Goal: Task Accomplishment & Management: Use online tool/utility

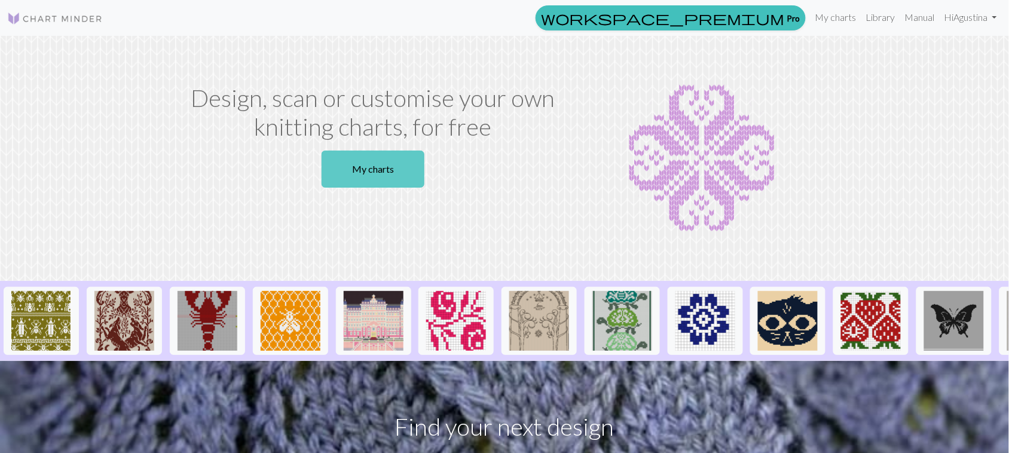
click at [391, 176] on link "My charts" at bounding box center [372, 169] width 103 height 37
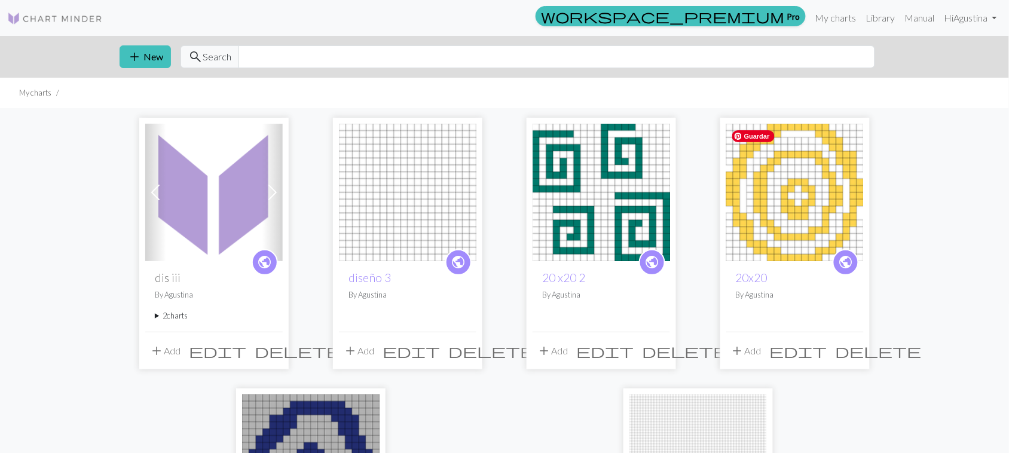
click at [779, 183] on img at bounding box center [794, 192] width 137 height 137
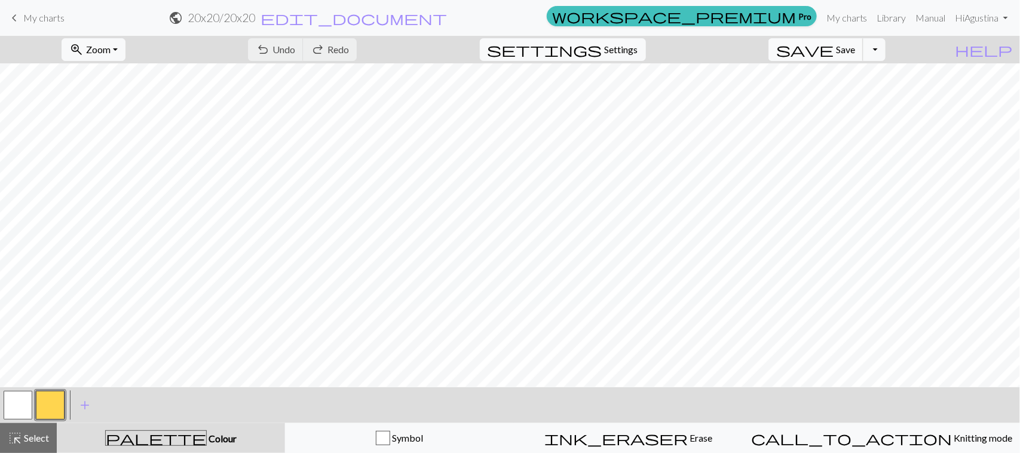
click at [855, 54] on button "save Save Save" at bounding box center [815, 49] width 95 height 23
click at [861, 54] on button "save Save Save" at bounding box center [815, 49] width 95 height 23
click at [855, 50] on span "Save" at bounding box center [845, 49] width 19 height 11
click at [855, 51] on span "Save" at bounding box center [845, 49] width 19 height 11
click at [887, 61] on div "save Save Save Toggle Dropdown file_copy Save a copy save_alt Download" at bounding box center [826, 49] width 135 height 27
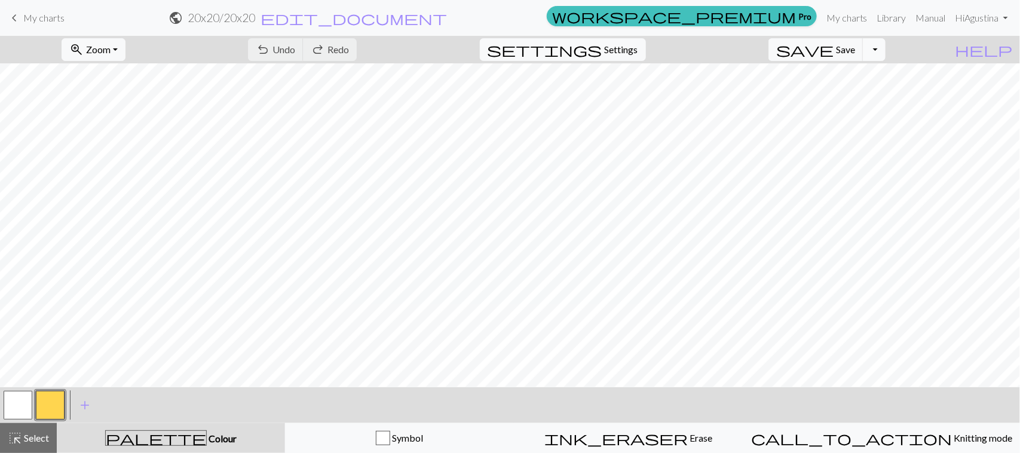
click at [886, 57] on button "Toggle Dropdown" at bounding box center [874, 49] width 23 height 23
click at [866, 100] on button "save_alt Download" at bounding box center [786, 95] width 197 height 19
click at [886, 50] on button "Toggle Dropdown" at bounding box center [874, 49] width 23 height 23
click at [874, 96] on button "save_alt Download" at bounding box center [786, 95] width 197 height 19
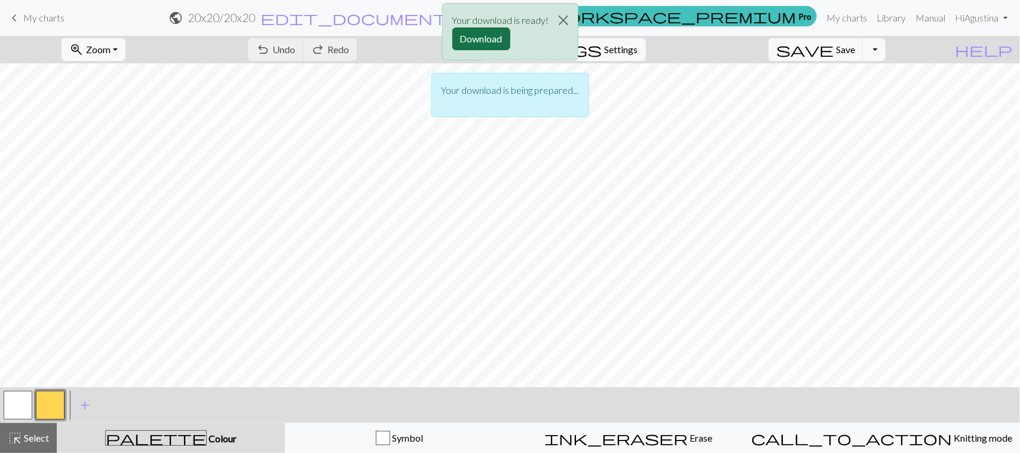
click at [503, 41] on button "Download" at bounding box center [481, 38] width 58 height 23
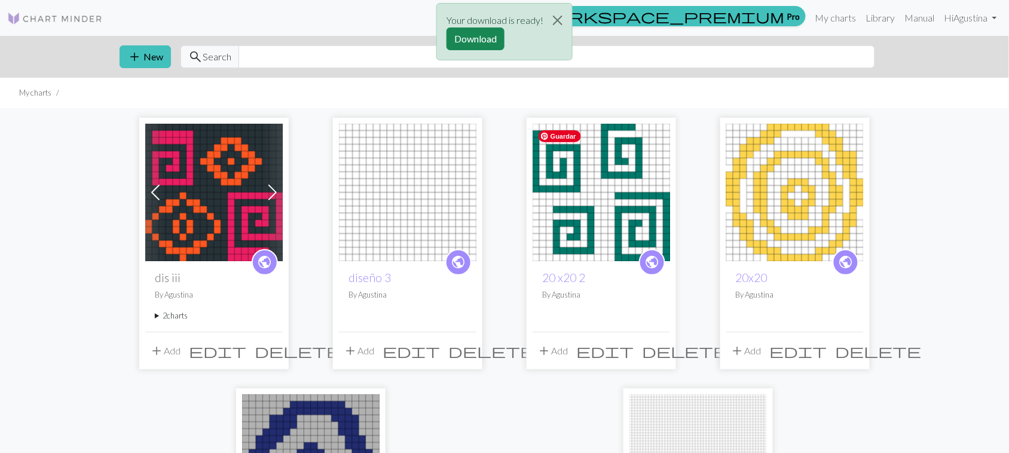
click at [602, 234] on img at bounding box center [600, 192] width 137 height 137
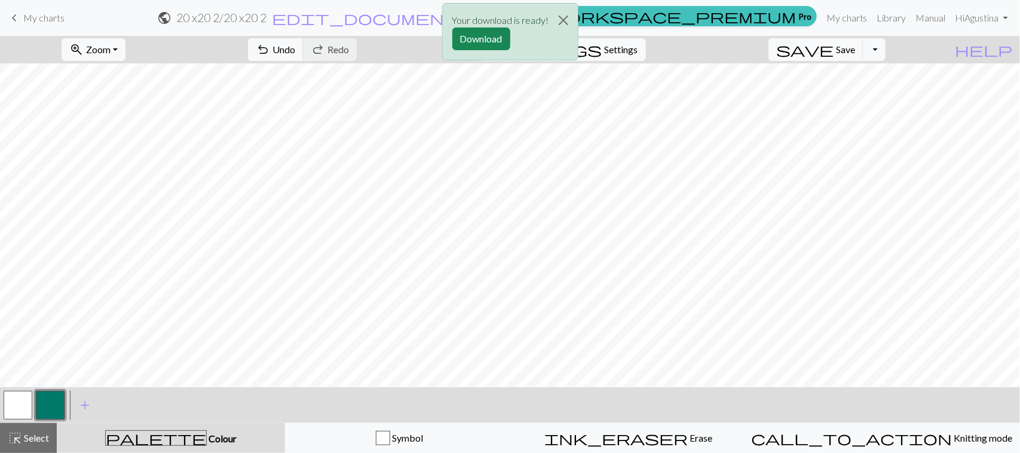
click at [860, 53] on div "Your download is ready! Download" at bounding box center [510, 35] width 1020 height 70
click at [563, 24] on button "Close" at bounding box center [563, 20] width 29 height 33
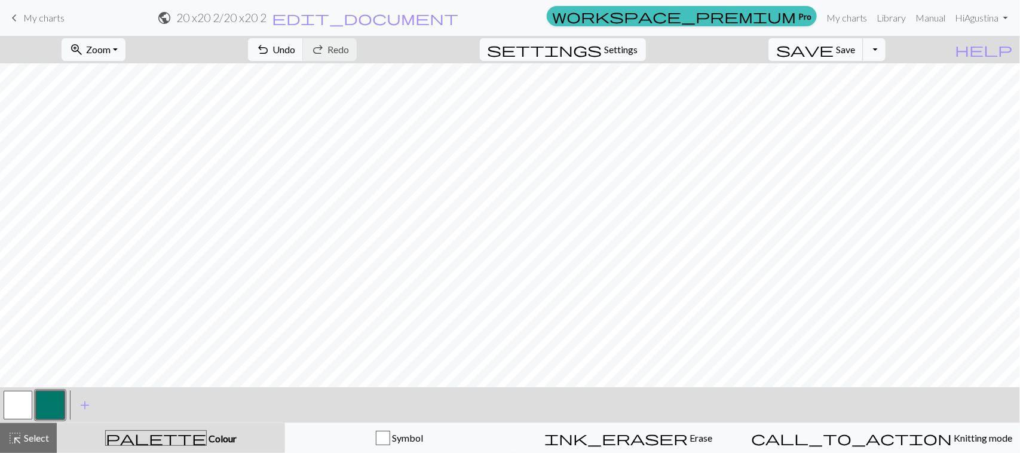
click at [855, 52] on span "Save" at bounding box center [845, 49] width 19 height 11
click at [886, 50] on button "Toggle Dropdown" at bounding box center [874, 49] width 23 height 23
click at [872, 97] on button "save_alt Download" at bounding box center [786, 95] width 197 height 19
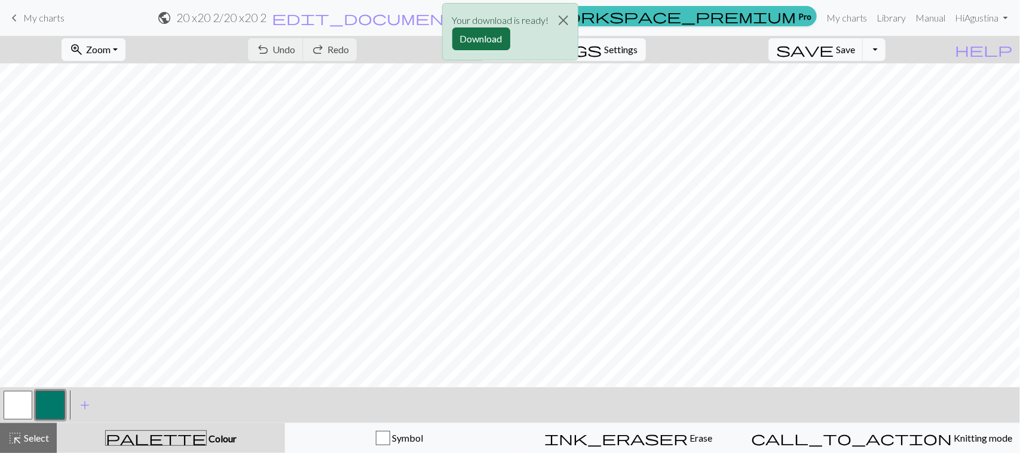
click at [469, 36] on button "Download" at bounding box center [481, 38] width 58 height 23
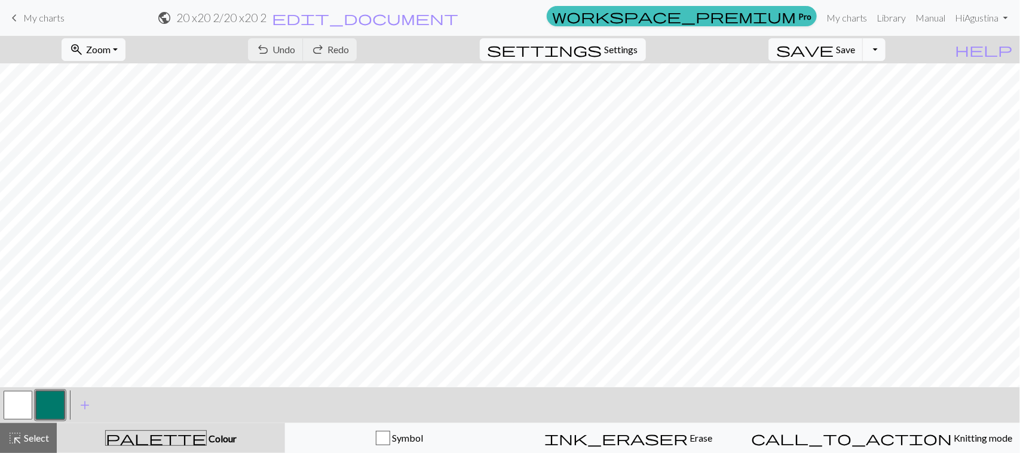
click at [886, 50] on button "Toggle Dropdown" at bounding box center [874, 49] width 23 height 23
click at [870, 79] on button "file_copy Save a copy" at bounding box center [786, 76] width 197 height 19
click at [886, 56] on button "Toggle Dropdown" at bounding box center [874, 49] width 23 height 23
click at [855, 48] on span "Save" at bounding box center [845, 49] width 19 height 11
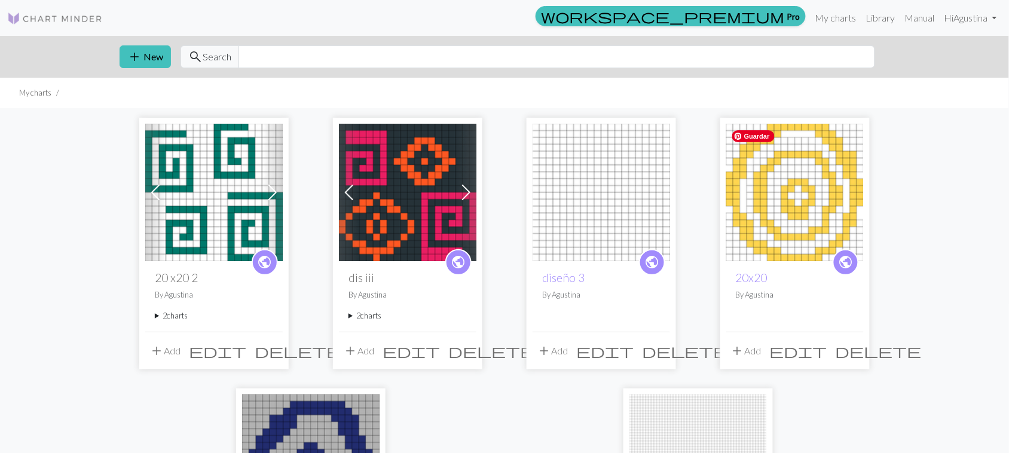
click at [772, 223] on img at bounding box center [794, 192] width 137 height 137
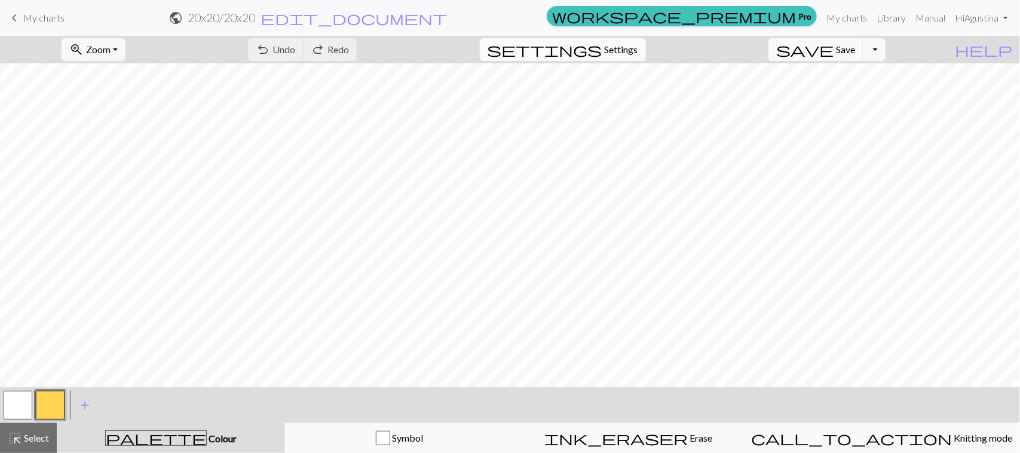
click at [638, 45] on span "Settings" at bounding box center [621, 49] width 33 height 14
select select "aran"
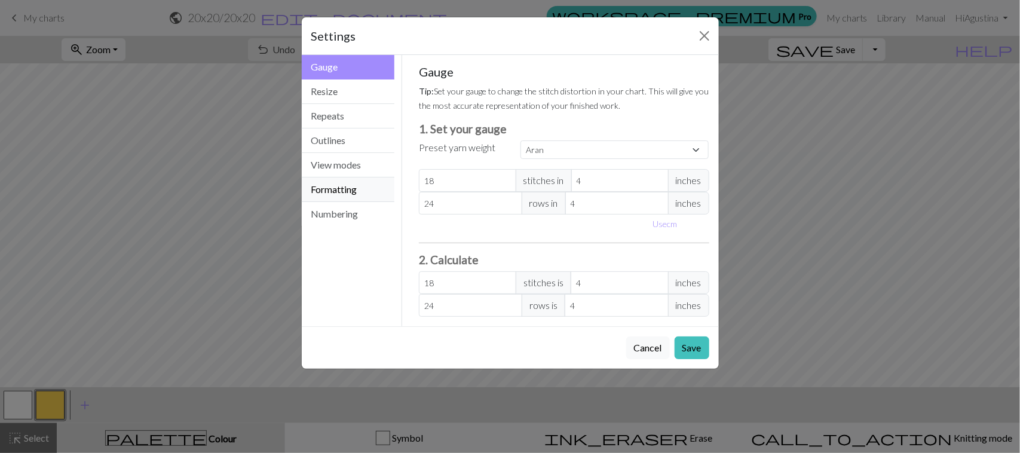
click at [361, 187] on button "Formatting" at bounding box center [348, 189] width 93 height 24
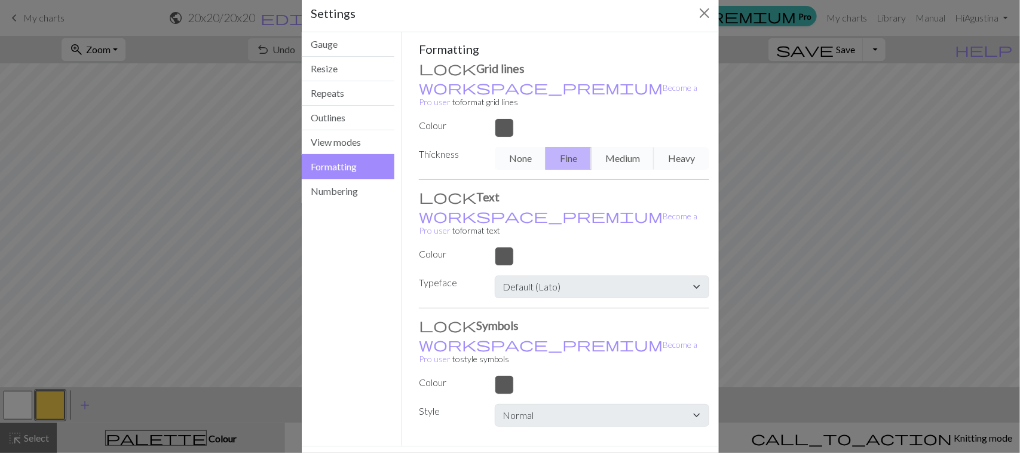
scroll to position [34, 0]
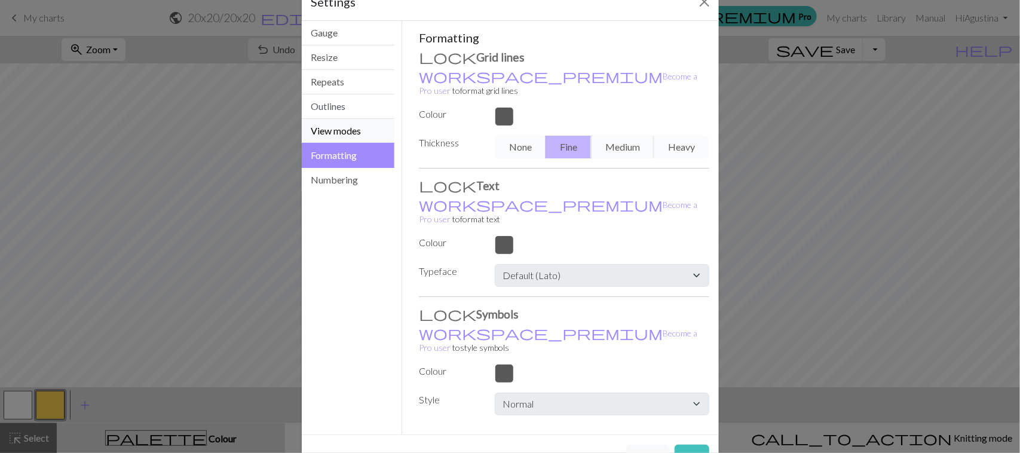
click at [362, 132] on button "View modes" at bounding box center [348, 131] width 93 height 24
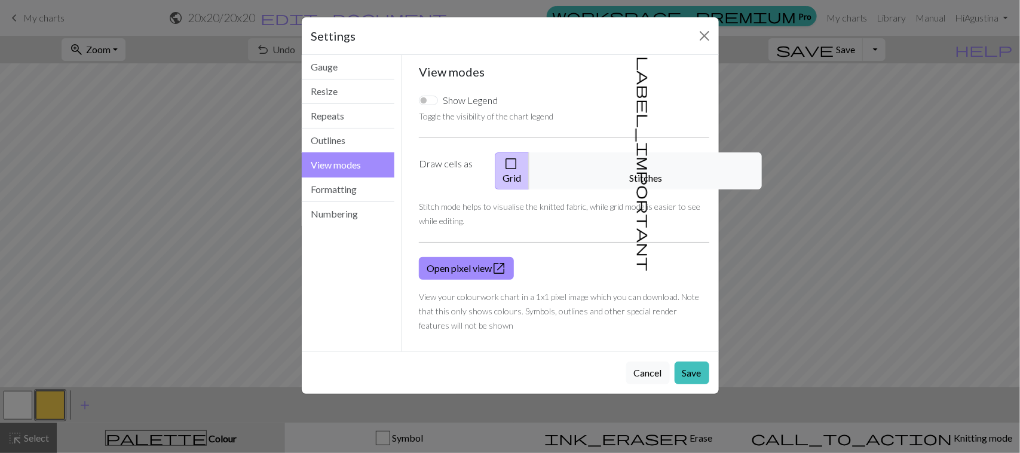
scroll to position [0, 0]
click at [360, 137] on button "Outlines" at bounding box center [348, 140] width 93 height 24
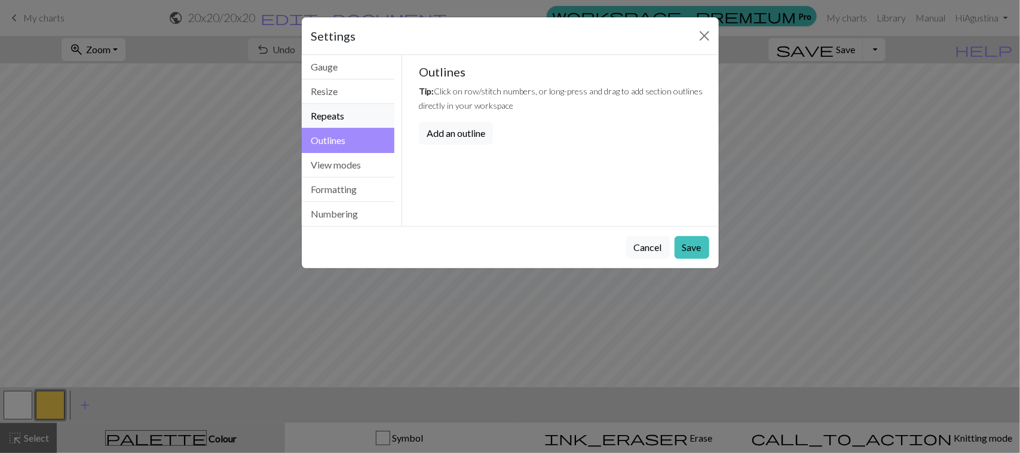
click at [357, 127] on button "Repeats" at bounding box center [348, 116] width 93 height 24
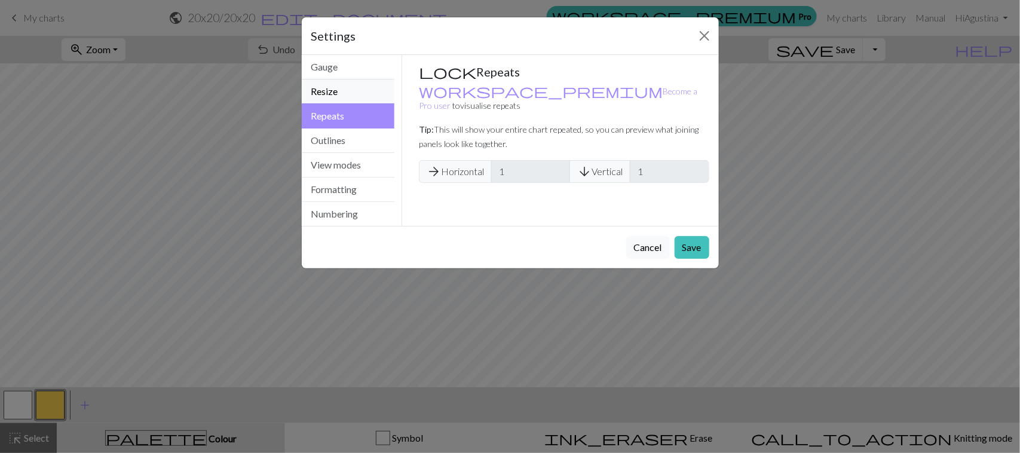
click at [351, 97] on button "Resize" at bounding box center [348, 91] width 93 height 24
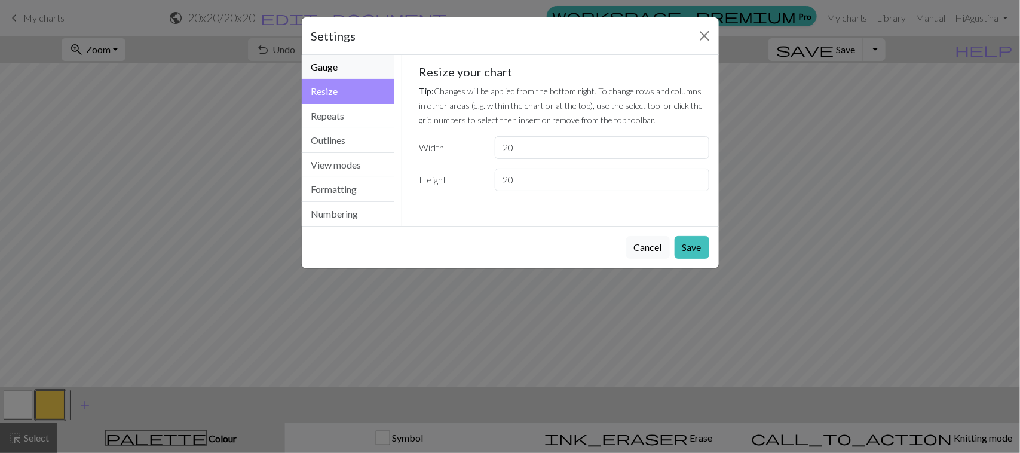
click at [357, 63] on button "Gauge" at bounding box center [348, 67] width 93 height 24
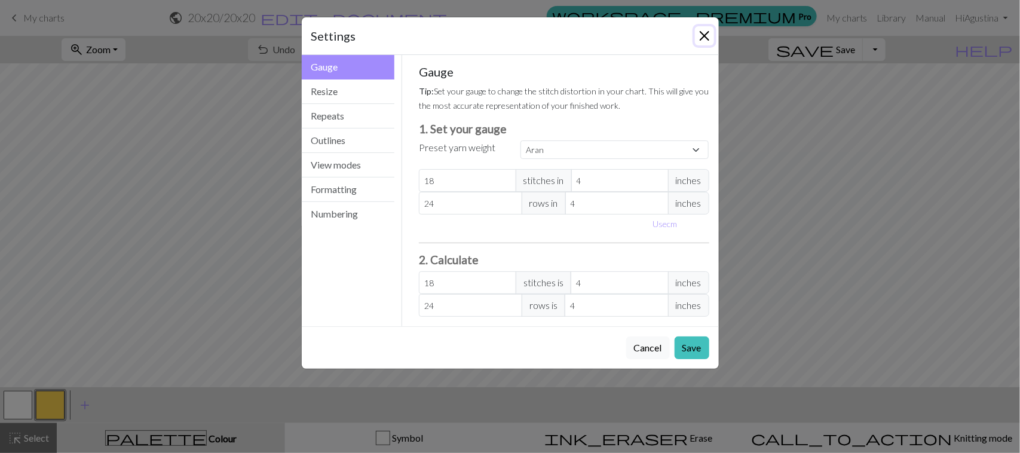
click at [698, 32] on button "Close" at bounding box center [704, 35] width 19 height 19
click at [704, 37] on button "Close" at bounding box center [704, 35] width 19 height 19
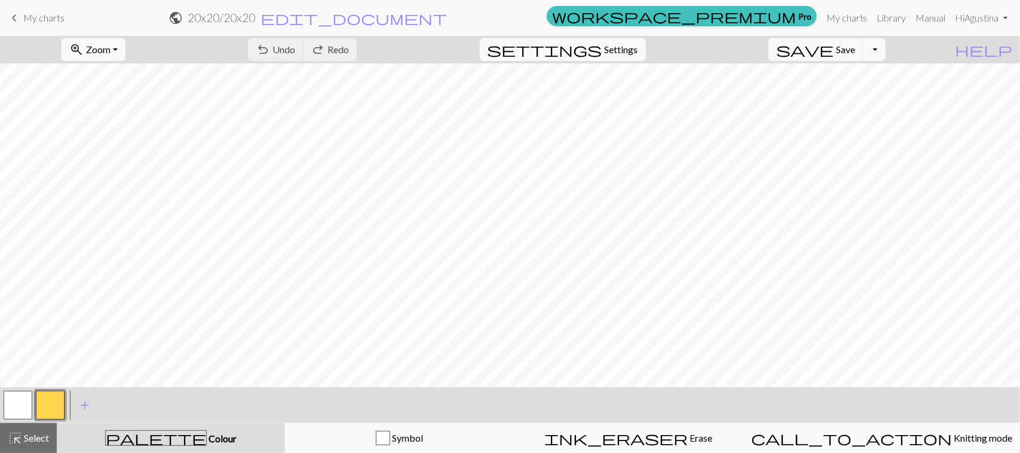
click at [22, 403] on button "button" at bounding box center [18, 405] width 29 height 29
click at [18, 406] on button "button" at bounding box center [18, 405] width 29 height 29
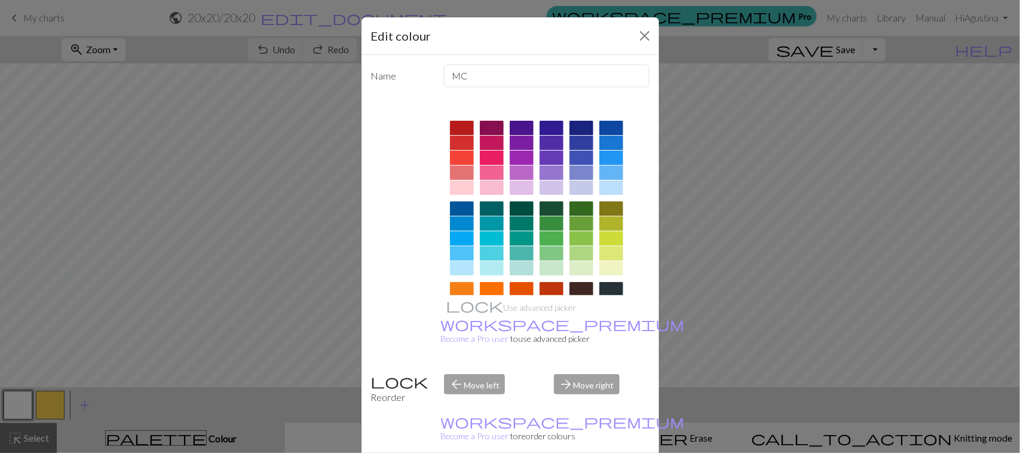
click at [489, 160] on div at bounding box center [492, 158] width 24 height 14
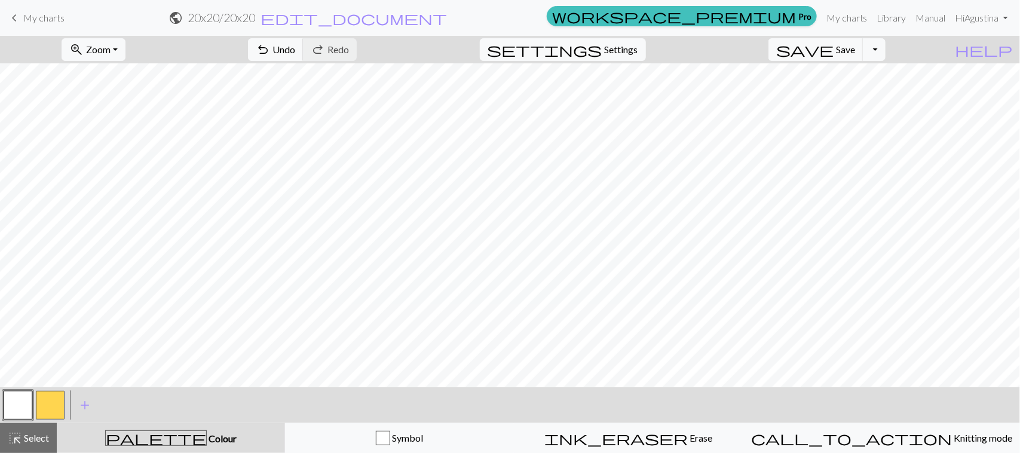
click at [23, 404] on button "button" at bounding box center [18, 405] width 29 height 29
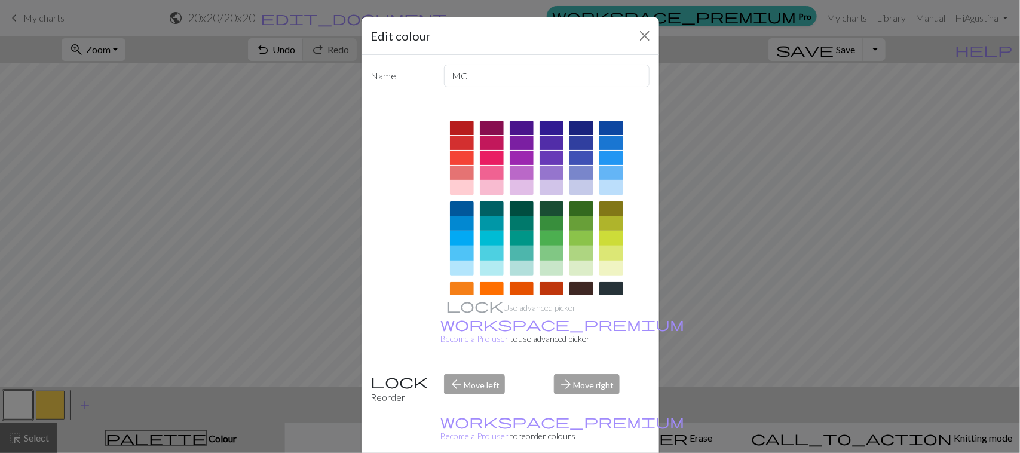
click at [487, 157] on div at bounding box center [492, 158] width 24 height 14
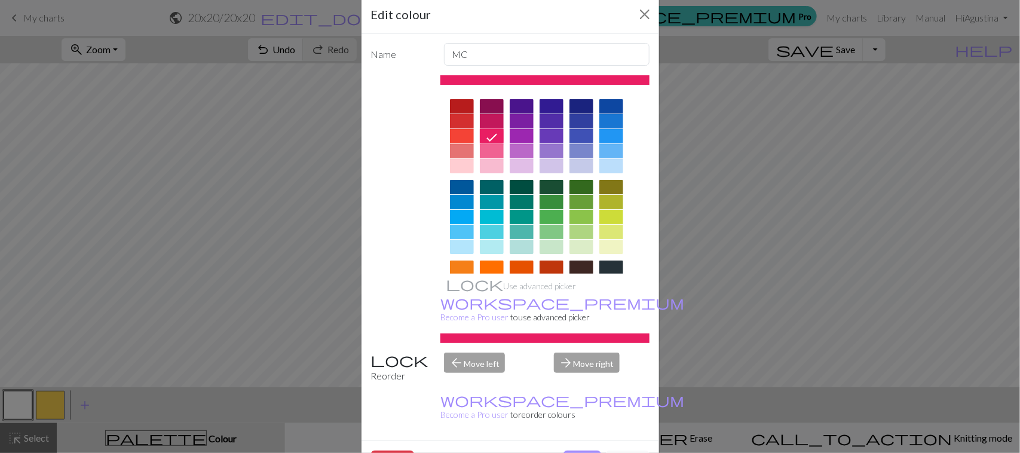
scroll to position [32, 0]
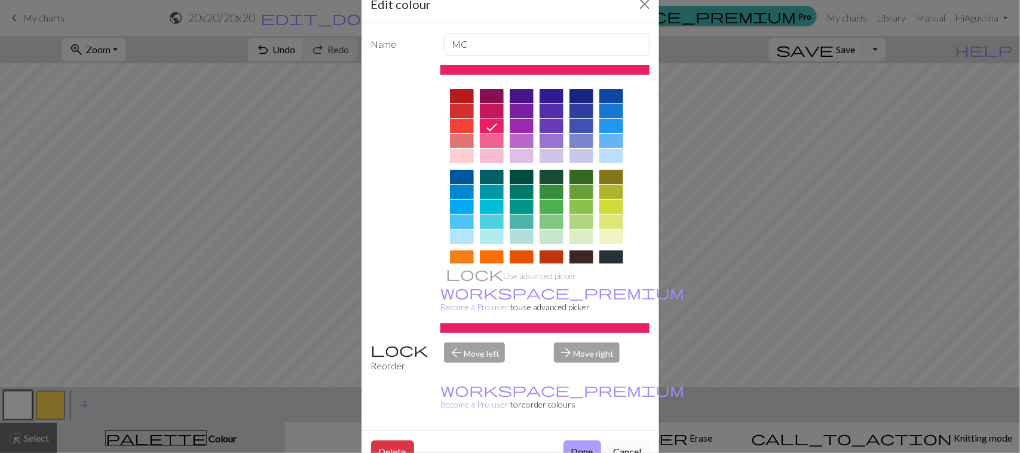
click at [572, 440] on button "Done" at bounding box center [582, 451] width 38 height 23
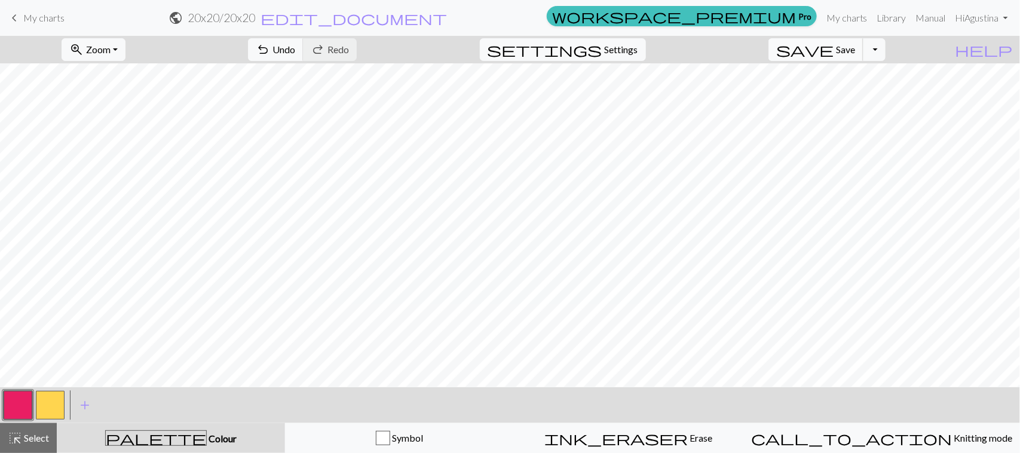
click at [855, 48] on span "Save" at bounding box center [845, 49] width 19 height 11
click at [855, 52] on span "Save" at bounding box center [845, 49] width 19 height 11
click at [886, 53] on button "Toggle Dropdown" at bounding box center [874, 49] width 23 height 23
click at [855, 54] on button "save Save Save" at bounding box center [815, 49] width 95 height 23
click at [855, 51] on span "Save" at bounding box center [845, 49] width 19 height 11
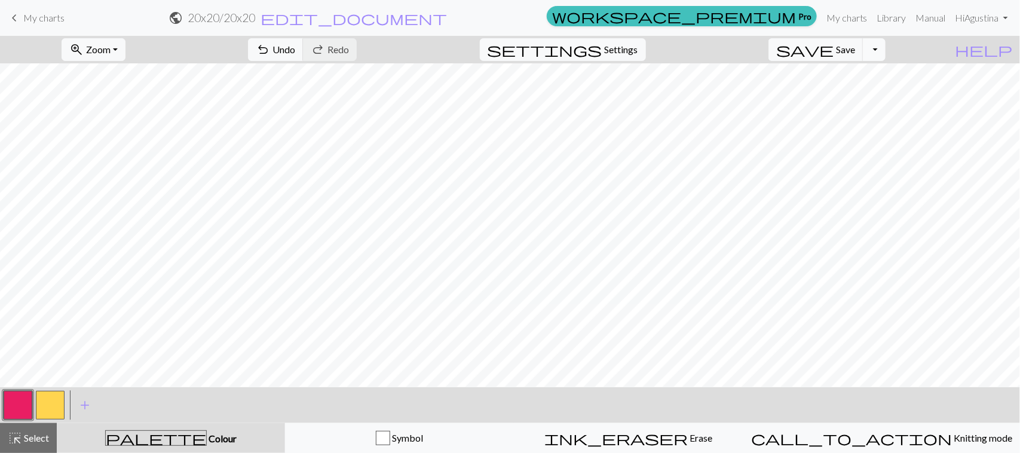
click at [886, 49] on button "Toggle Dropdown" at bounding box center [874, 49] width 23 height 23
click at [854, 76] on button "file_copy Save a copy" at bounding box center [786, 76] width 197 height 19
click at [886, 54] on button "Toggle Dropdown" at bounding box center [874, 49] width 23 height 23
click at [867, 94] on button "save_alt Download" at bounding box center [786, 95] width 197 height 19
click at [886, 54] on button "Toggle Dropdown" at bounding box center [874, 49] width 23 height 23
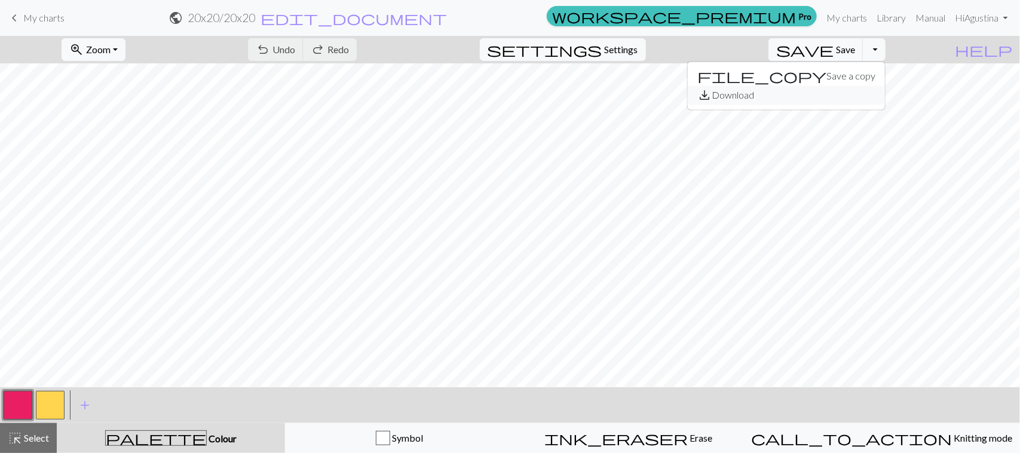
click at [869, 91] on button "save_alt Download" at bounding box center [786, 95] width 197 height 19
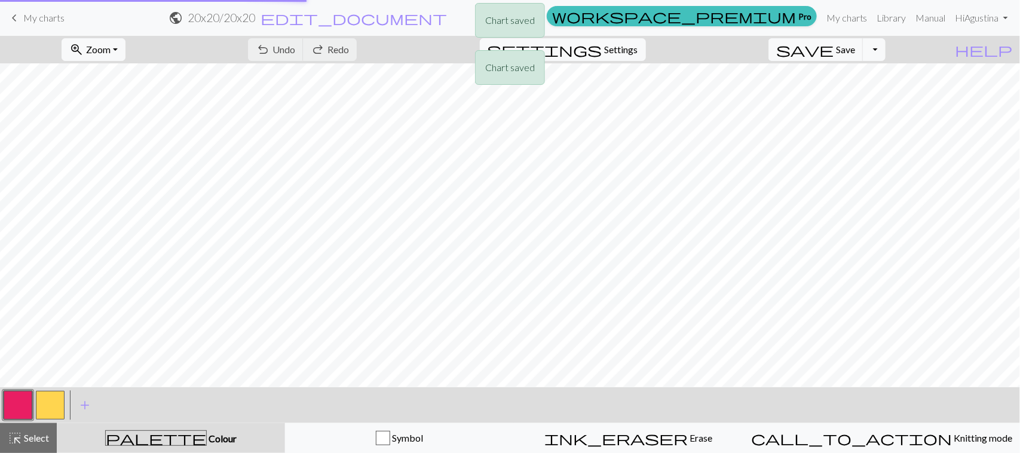
click at [859, 49] on div "Chart saved Chart saved" at bounding box center [510, 47] width 1020 height 94
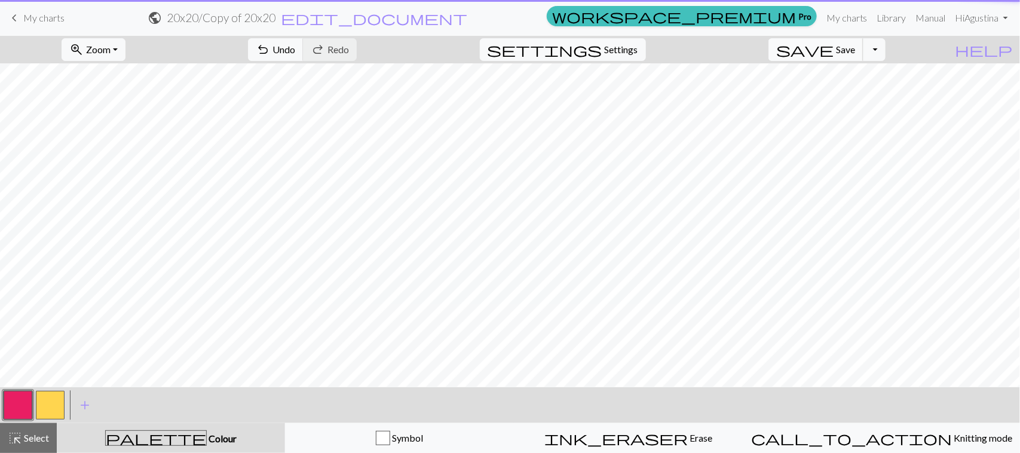
click at [855, 51] on span "Save" at bounding box center [845, 49] width 19 height 11
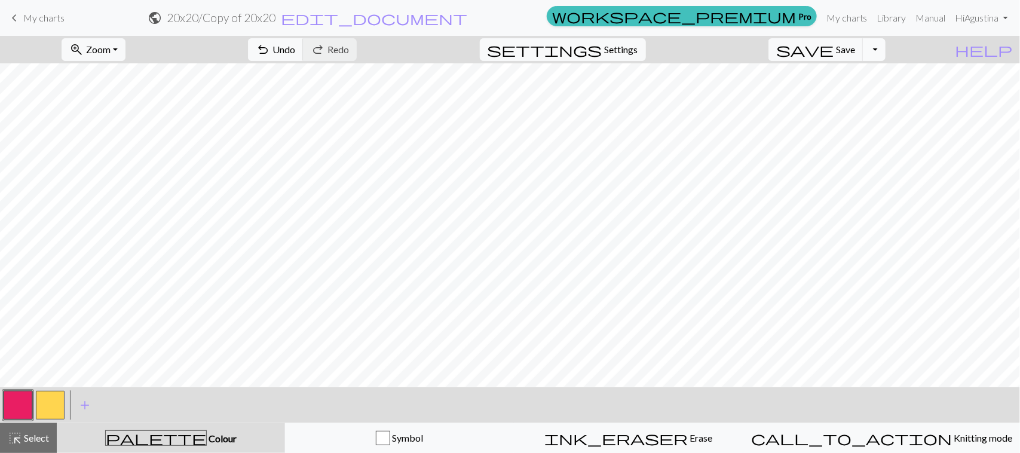
click at [886, 48] on button "Toggle Dropdown" at bounding box center [874, 49] width 23 height 23
click at [855, 45] on span "Save" at bounding box center [845, 49] width 19 height 11
click at [855, 48] on span "Save" at bounding box center [845, 49] width 19 height 11
click at [886, 51] on button "Toggle Dropdown" at bounding box center [874, 49] width 23 height 23
click at [875, 94] on button "save_alt Download" at bounding box center [786, 95] width 197 height 19
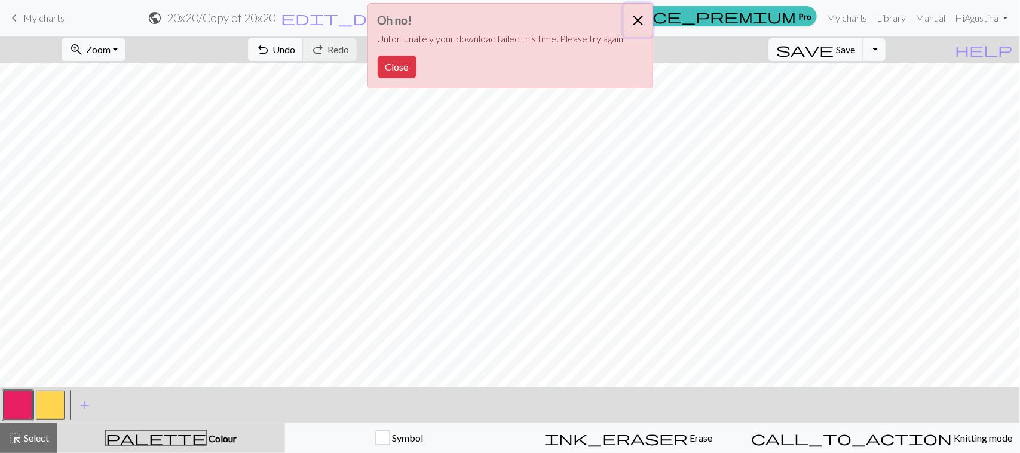
click at [636, 22] on button "Close" at bounding box center [638, 20] width 29 height 33
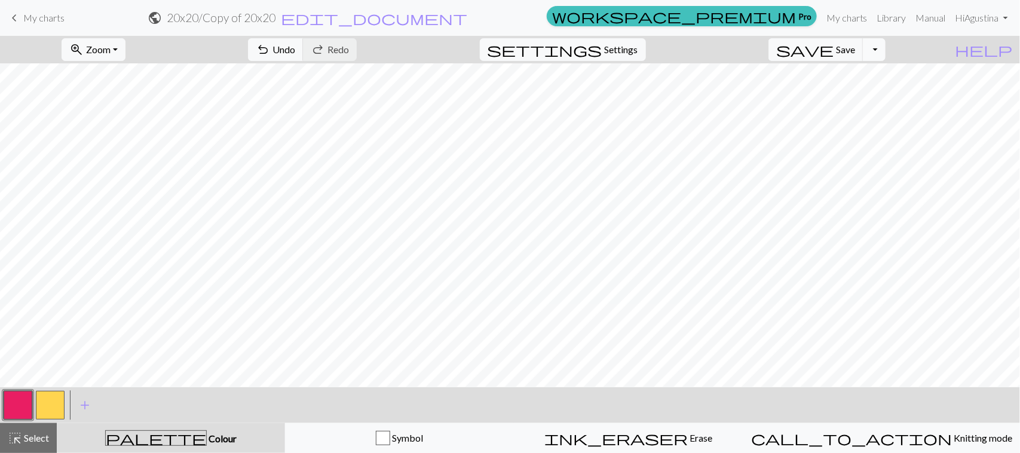
click at [886, 48] on button "Toggle Dropdown" at bounding box center [874, 49] width 23 height 23
click at [866, 97] on button "save_alt Download" at bounding box center [786, 95] width 197 height 19
click at [886, 53] on button "Toggle Dropdown" at bounding box center [874, 49] width 23 height 23
click at [850, 97] on button "save_alt Download" at bounding box center [786, 95] width 197 height 19
click at [886, 51] on button "Toggle Dropdown" at bounding box center [874, 49] width 23 height 23
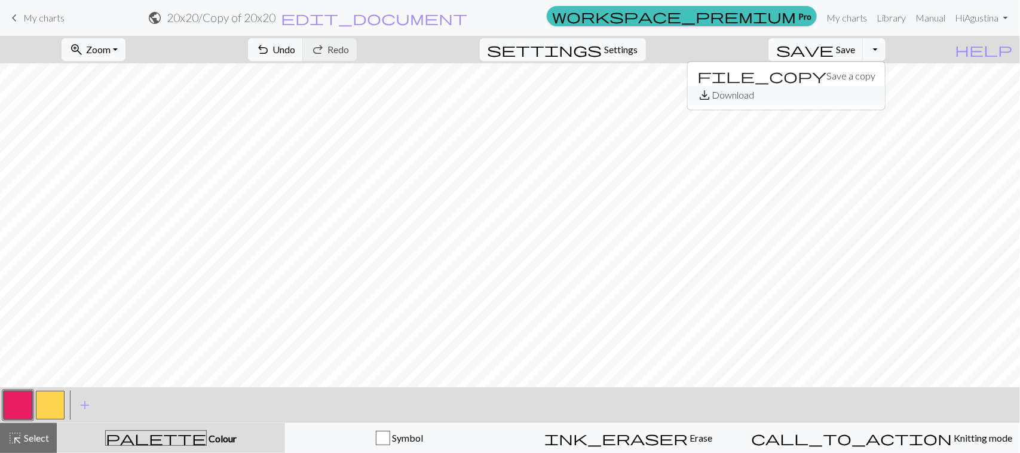
click at [852, 94] on button "save_alt Download" at bounding box center [786, 95] width 197 height 19
click at [886, 53] on button "Toggle Dropdown" at bounding box center [874, 49] width 23 height 23
click at [877, 93] on button "save_alt Download" at bounding box center [786, 95] width 197 height 19
click at [855, 51] on span "Save" at bounding box center [845, 49] width 19 height 11
click at [834, 53] on span "save" at bounding box center [804, 49] width 57 height 17
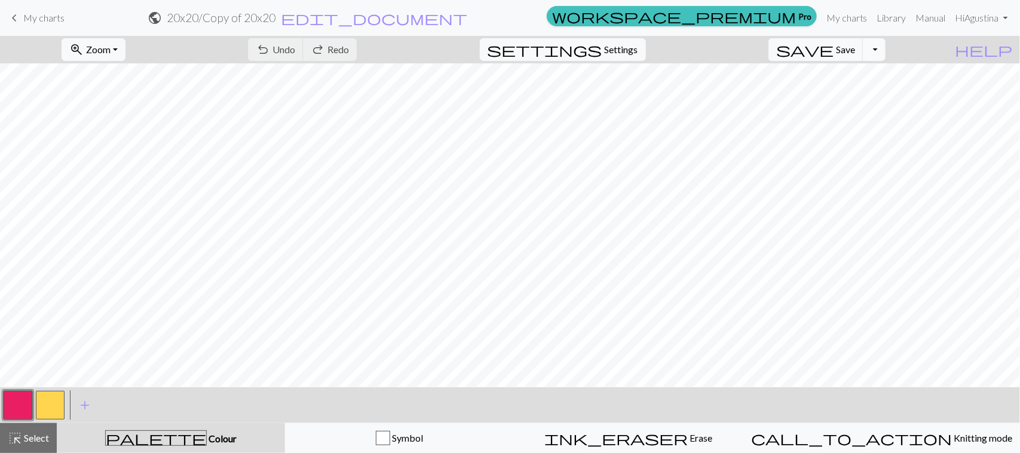
click at [886, 55] on button "Toggle Dropdown" at bounding box center [874, 49] width 23 height 23
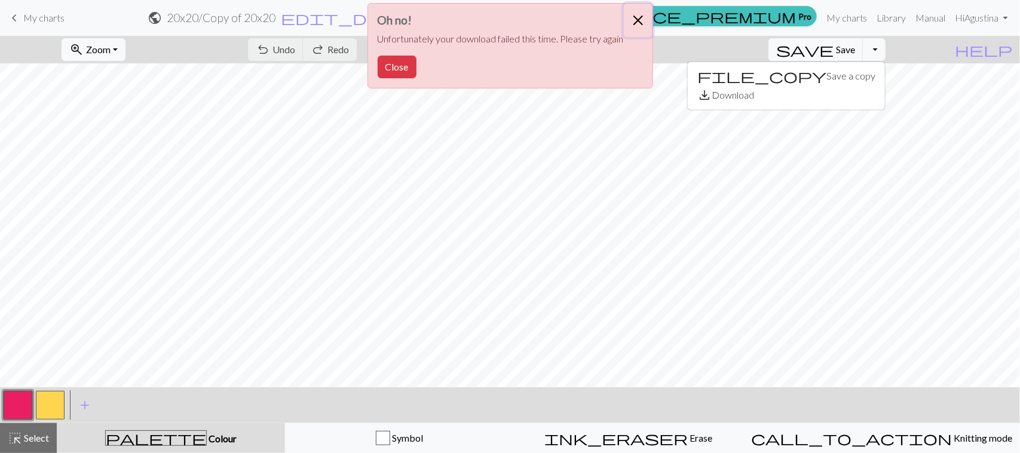
click at [637, 22] on button "Close" at bounding box center [638, 20] width 29 height 33
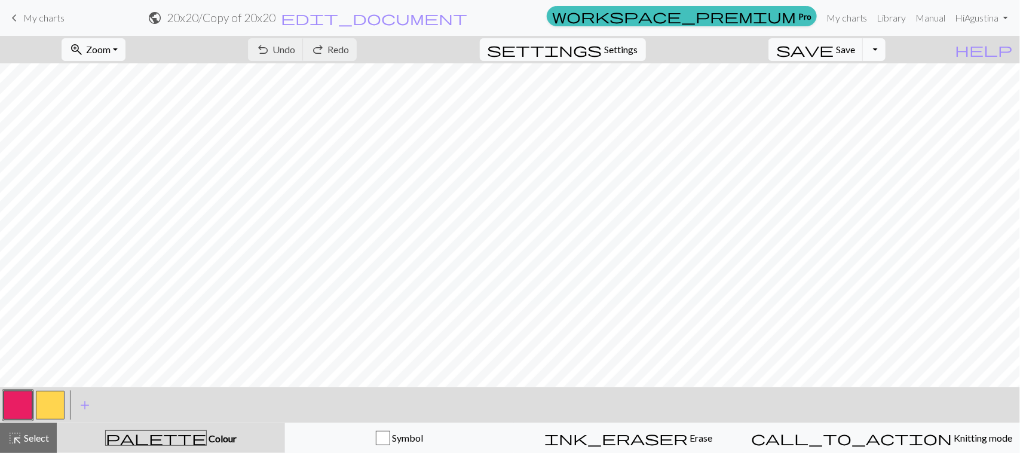
click at [886, 60] on button "Toggle Dropdown" at bounding box center [874, 49] width 23 height 23
click at [856, 99] on button "save_alt Download" at bounding box center [786, 95] width 197 height 19
click at [886, 51] on button "Toggle Dropdown" at bounding box center [874, 49] width 23 height 23
click at [854, 94] on button "save_alt Download" at bounding box center [786, 95] width 197 height 19
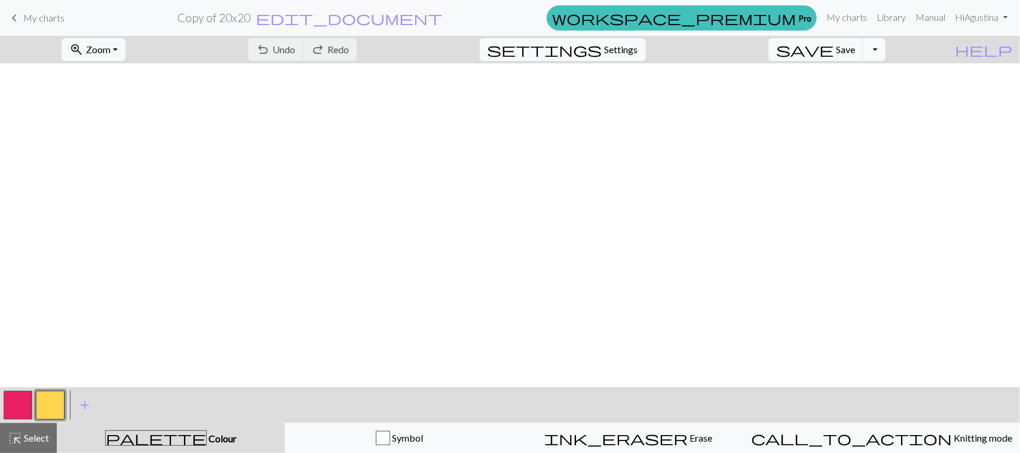
click at [886, 46] on button "Toggle Dropdown" at bounding box center [874, 49] width 23 height 23
click at [864, 90] on button "save_alt Download" at bounding box center [786, 95] width 197 height 19
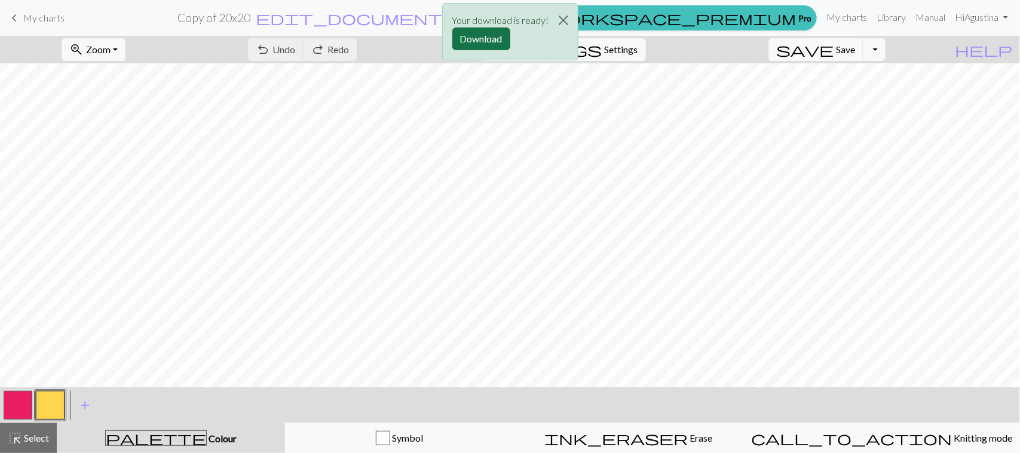
click at [495, 41] on button "Download" at bounding box center [481, 38] width 58 height 23
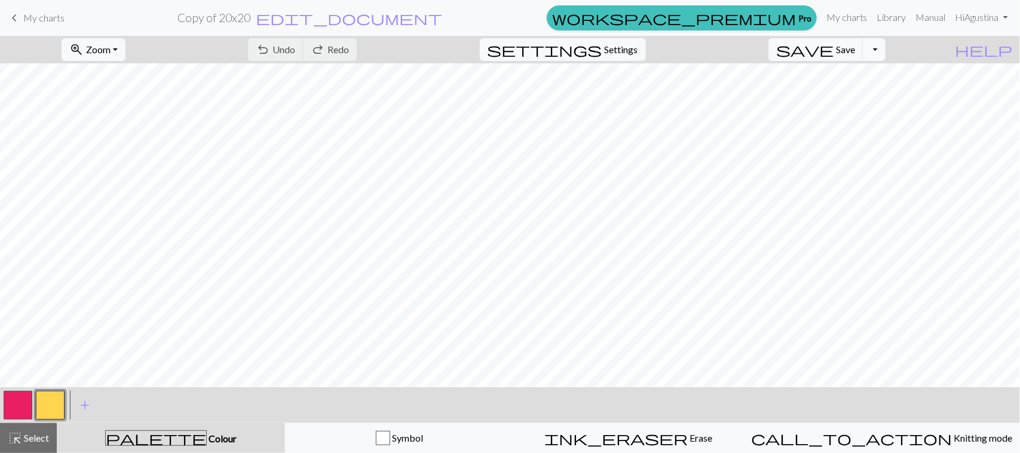
click at [886, 55] on button "Toggle Dropdown" at bounding box center [874, 49] width 23 height 23
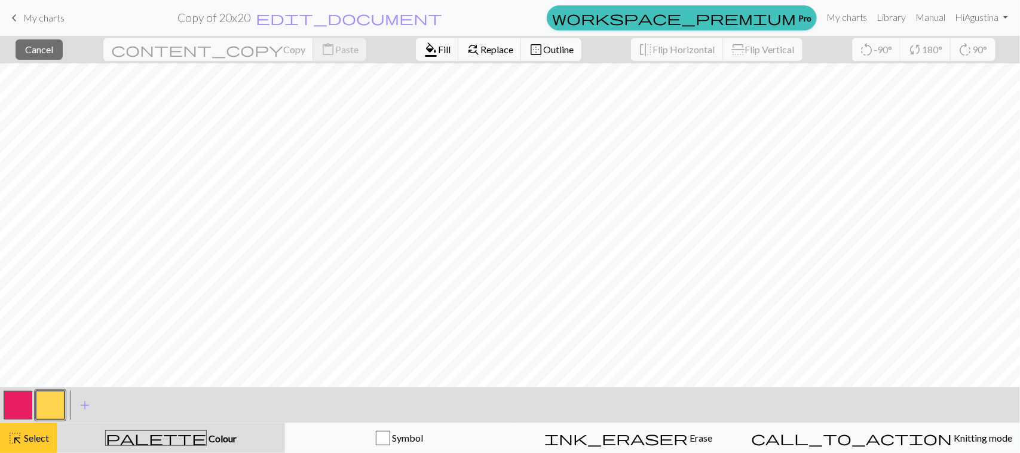
click at [49, 434] on span "Select" at bounding box center [35, 437] width 27 height 11
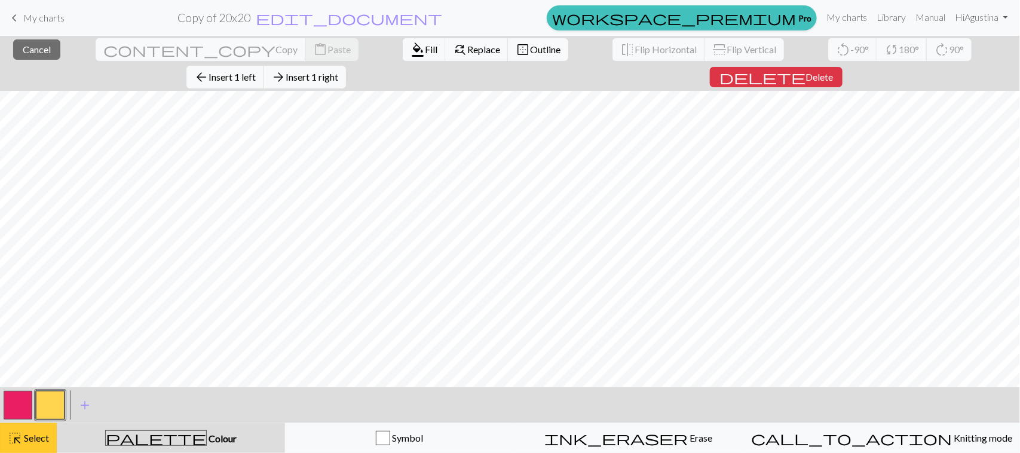
click at [25, 432] on span "Select" at bounding box center [35, 437] width 27 height 11
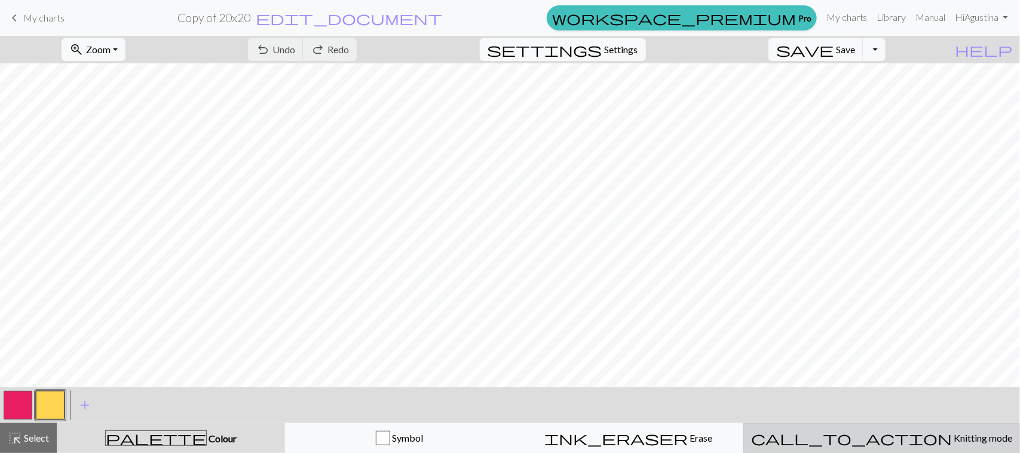
click at [952, 440] on span "Knitting mode" at bounding box center [982, 437] width 60 height 11
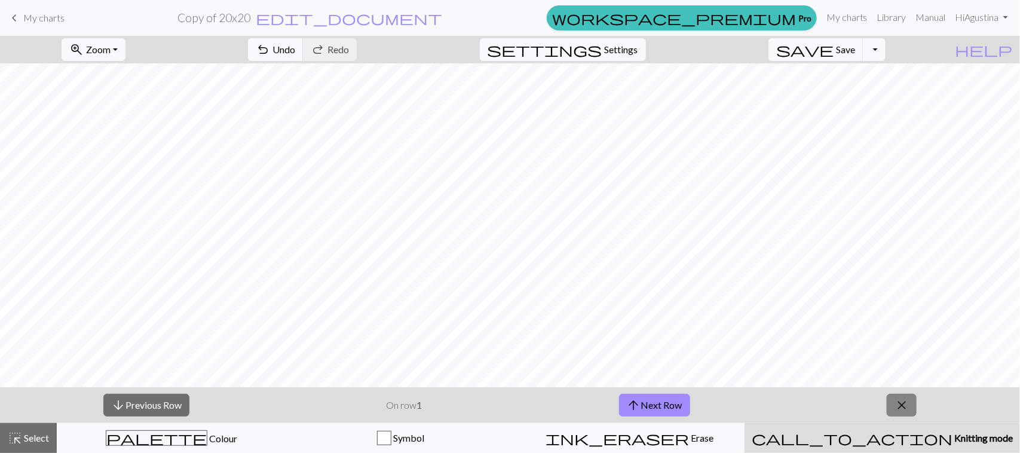
click at [908, 408] on span "close" at bounding box center [901, 405] width 14 height 17
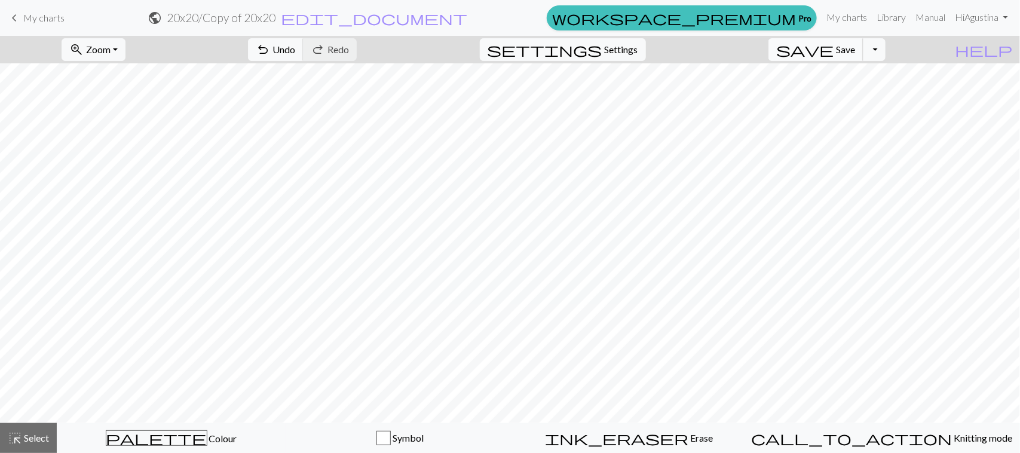
click at [834, 50] on span "save" at bounding box center [804, 49] width 57 height 17
click at [854, 50] on button "save Save Save" at bounding box center [815, 49] width 95 height 23
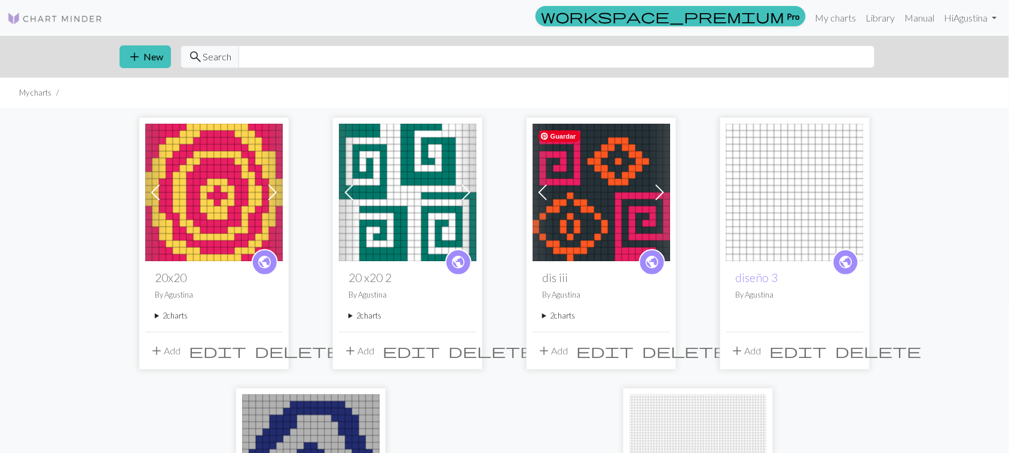
click at [569, 219] on img at bounding box center [600, 192] width 137 height 137
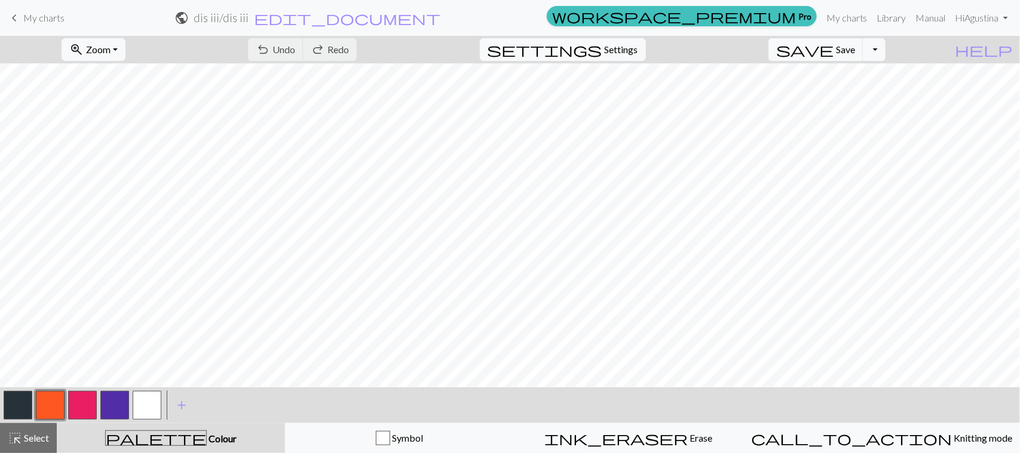
click at [17, 407] on button "button" at bounding box center [18, 405] width 29 height 29
click at [16, 399] on button "button" at bounding box center [18, 405] width 29 height 29
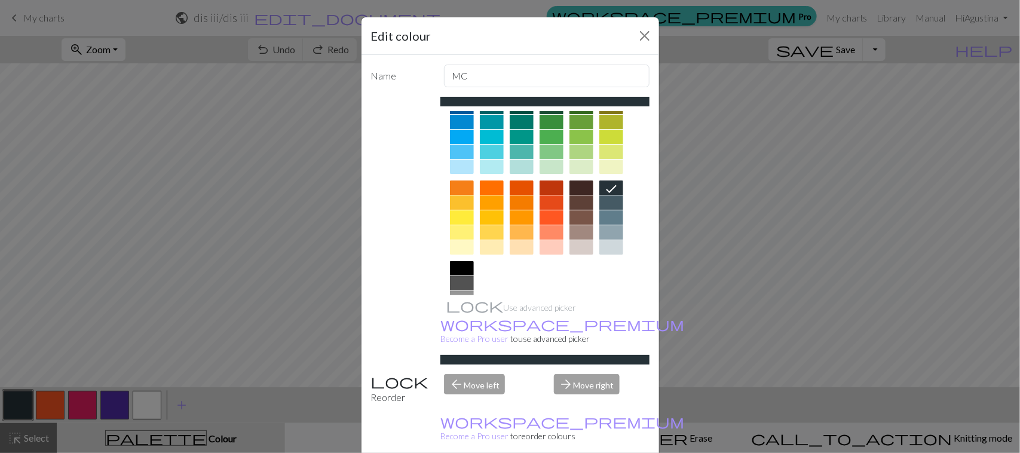
scroll to position [154, 0]
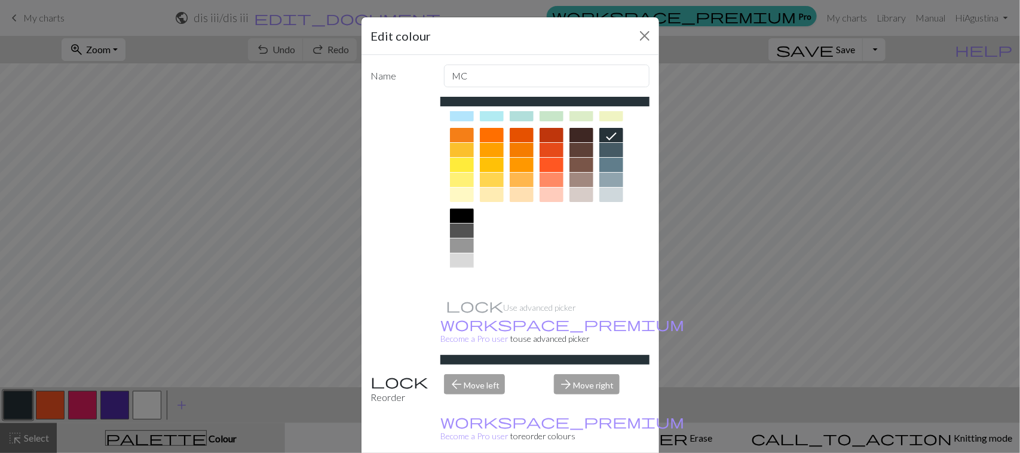
click at [460, 276] on div at bounding box center [462, 275] width 24 height 14
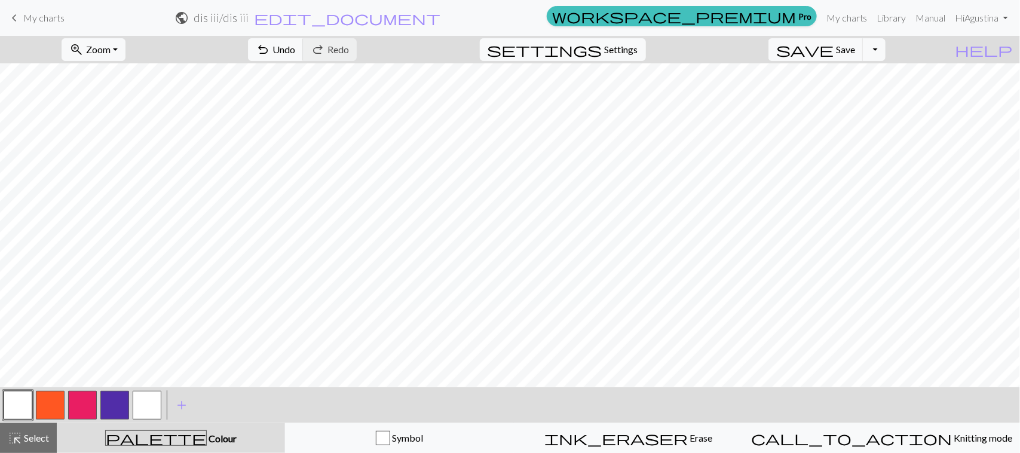
click at [19, 410] on button "button" at bounding box center [18, 405] width 29 height 29
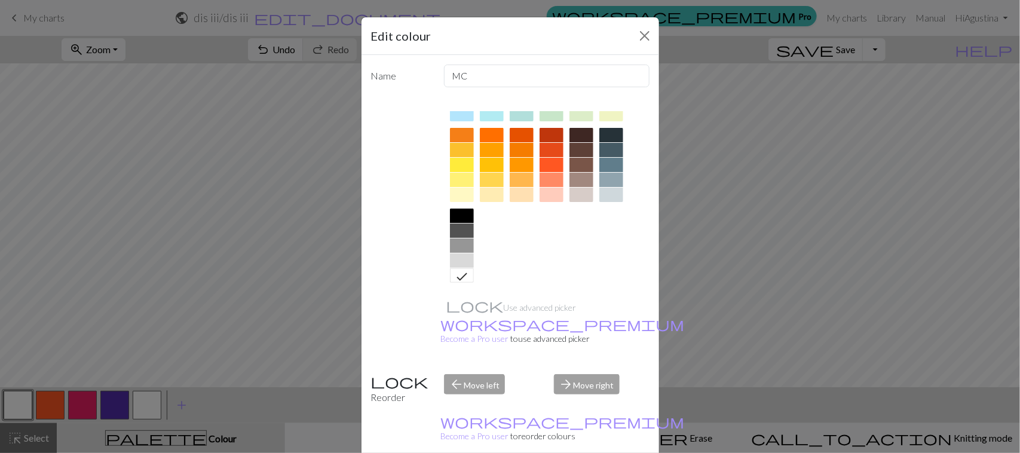
click at [637, 46] on div "Edit colour" at bounding box center [510, 36] width 298 height 38
click at [638, 39] on button "Close" at bounding box center [644, 35] width 19 height 19
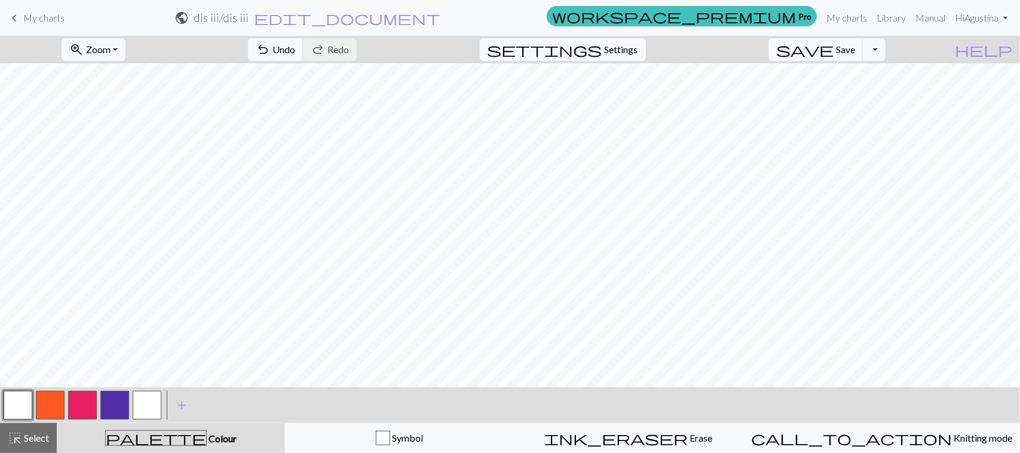
click at [24, 406] on button "button" at bounding box center [18, 405] width 29 height 29
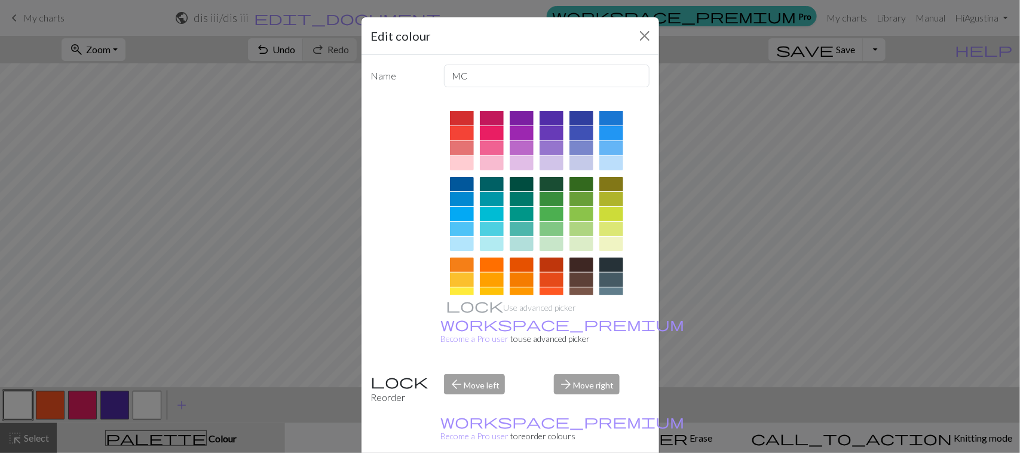
scroll to position [0, 0]
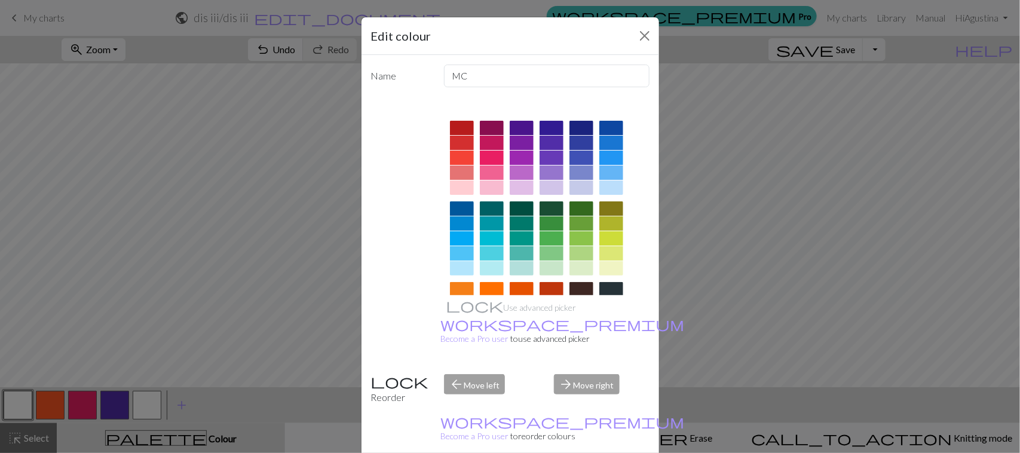
click at [524, 155] on div at bounding box center [522, 158] width 24 height 14
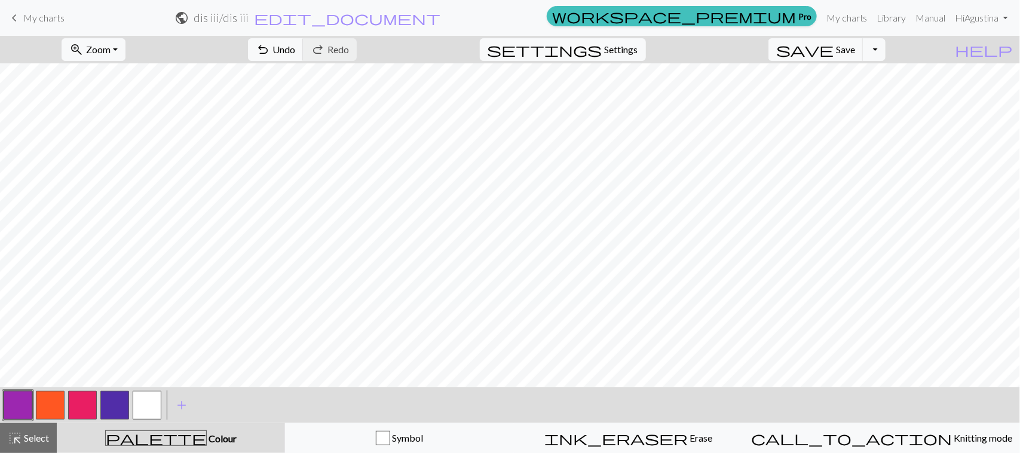
click at [27, 405] on button "button" at bounding box center [18, 405] width 29 height 29
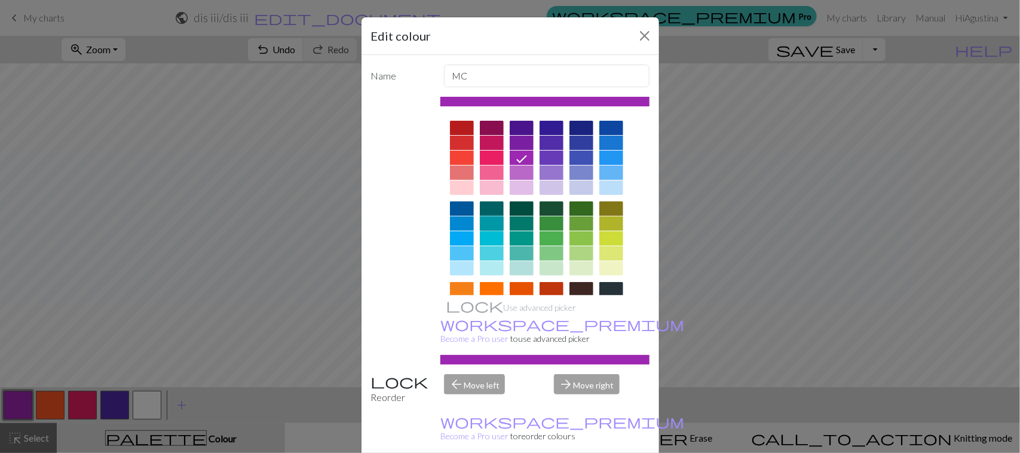
click at [496, 220] on div at bounding box center [492, 223] width 24 height 14
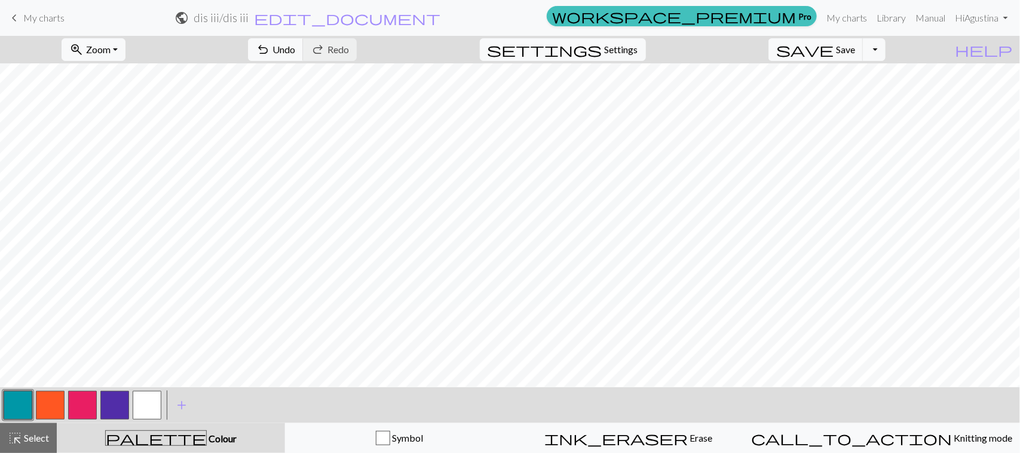
click at [18, 397] on button "button" at bounding box center [18, 405] width 29 height 29
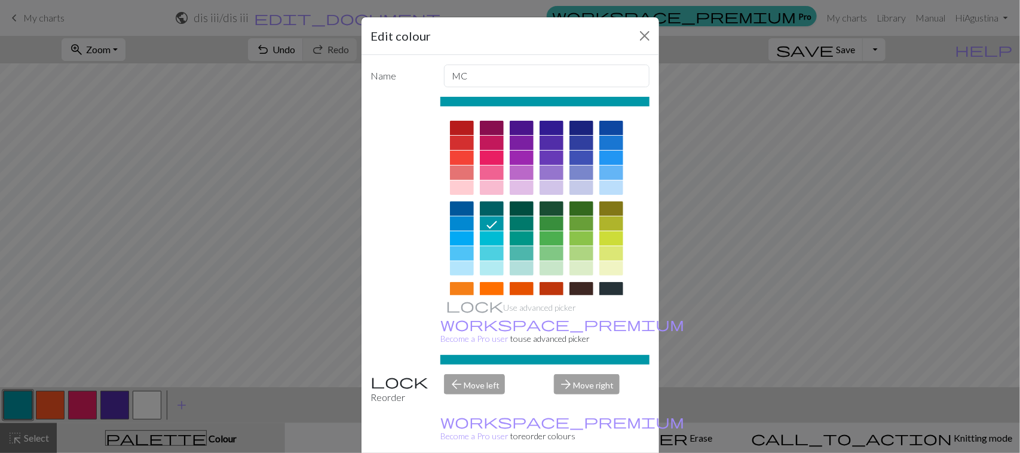
scroll to position [154, 0]
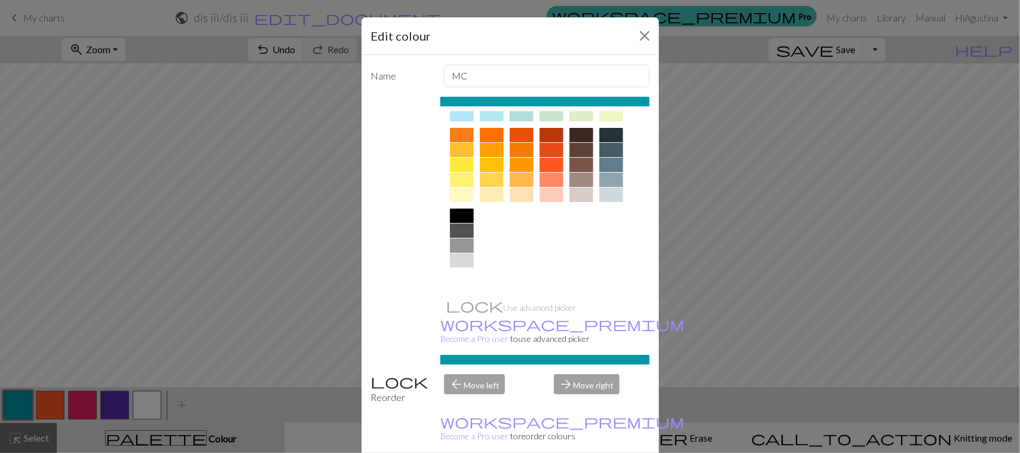
click at [455, 281] on div at bounding box center [462, 275] width 24 height 14
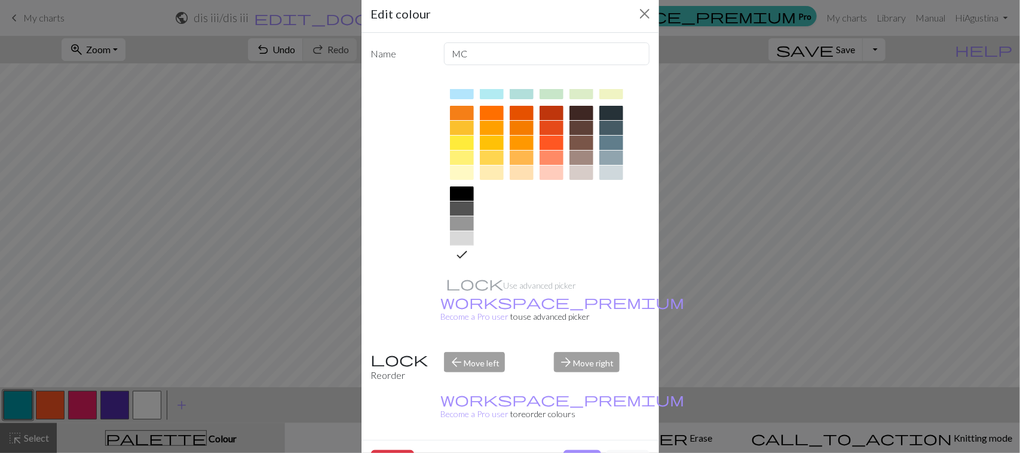
scroll to position [32, 0]
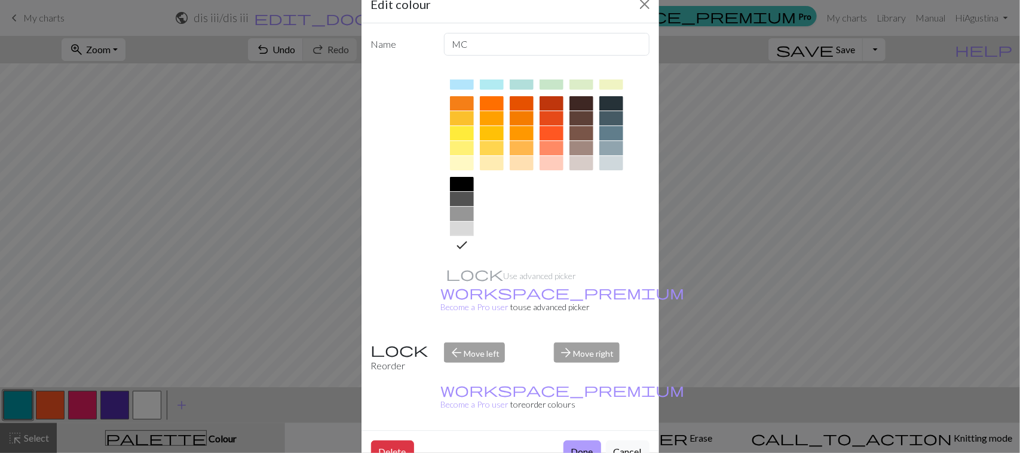
click at [569, 440] on button "Done" at bounding box center [582, 451] width 38 height 23
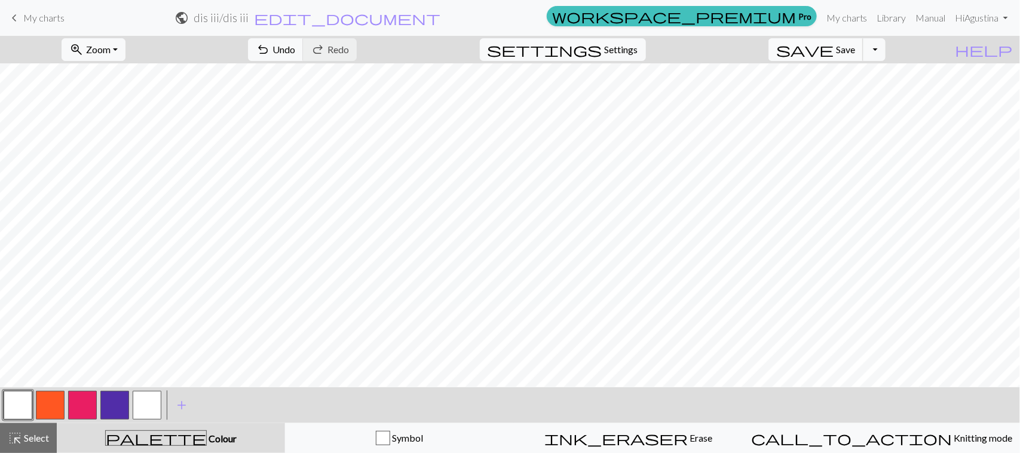
click at [855, 52] on span "Save" at bounding box center [845, 49] width 19 height 11
click at [834, 57] on span "save" at bounding box center [804, 49] width 57 height 17
click at [886, 53] on button "Toggle Dropdown" at bounding box center [874, 49] width 23 height 23
click at [865, 99] on button "save_alt Download" at bounding box center [786, 95] width 197 height 19
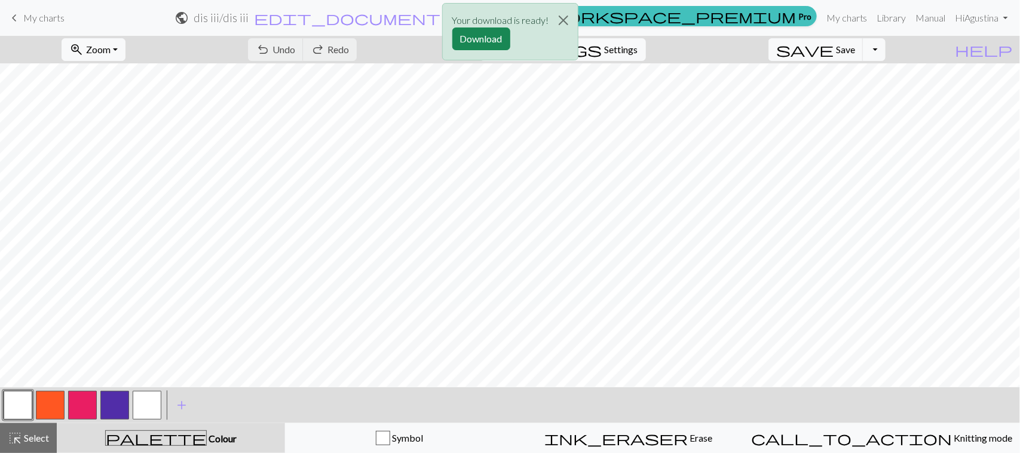
click at [26, 399] on button "button" at bounding box center [18, 405] width 29 height 29
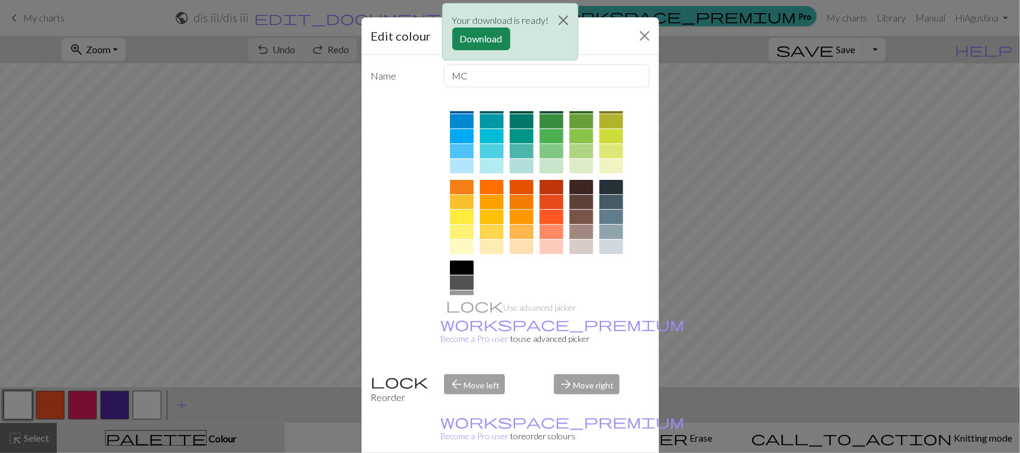
scroll to position [154, 0]
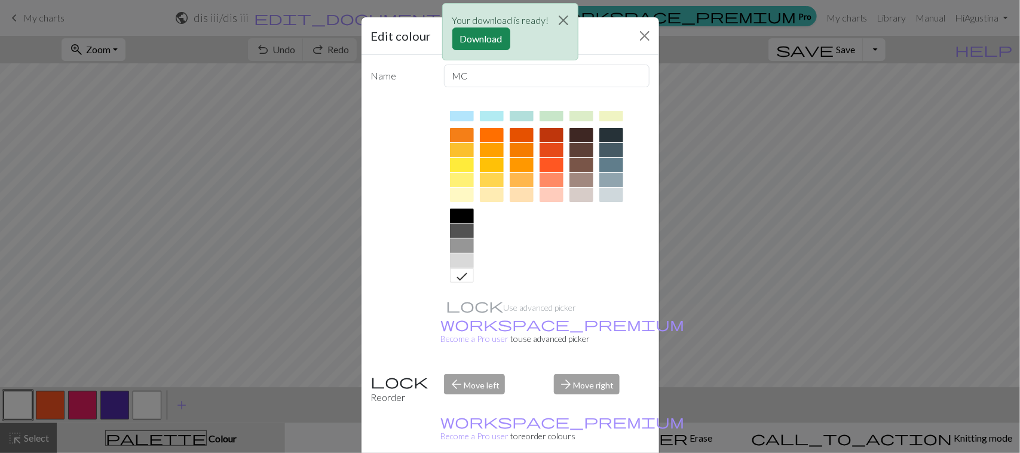
click at [455, 163] on div at bounding box center [462, 165] width 24 height 14
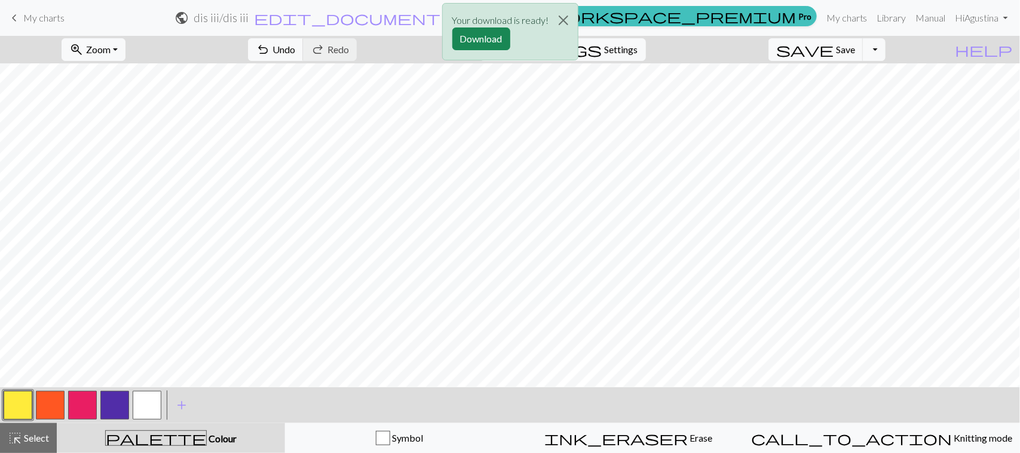
click at [121, 407] on button "button" at bounding box center [114, 405] width 29 height 29
click at [22, 405] on button "button" at bounding box center [18, 405] width 29 height 29
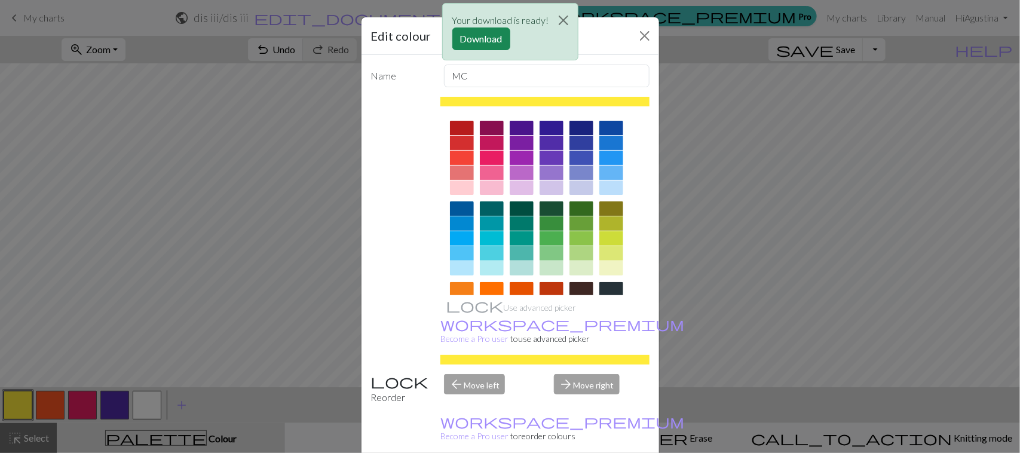
click at [641, 37] on div "Your download is ready! Download" at bounding box center [510, 35] width 1020 height 70
click at [634, 33] on div "Your download is ready! Download" at bounding box center [510, 35] width 1020 height 70
drag, startPoint x: 644, startPoint y: 35, endPoint x: 638, endPoint y: 44, distance: 10.5
click at [642, 35] on div "Your download is ready! Download" at bounding box center [510, 35] width 1020 height 70
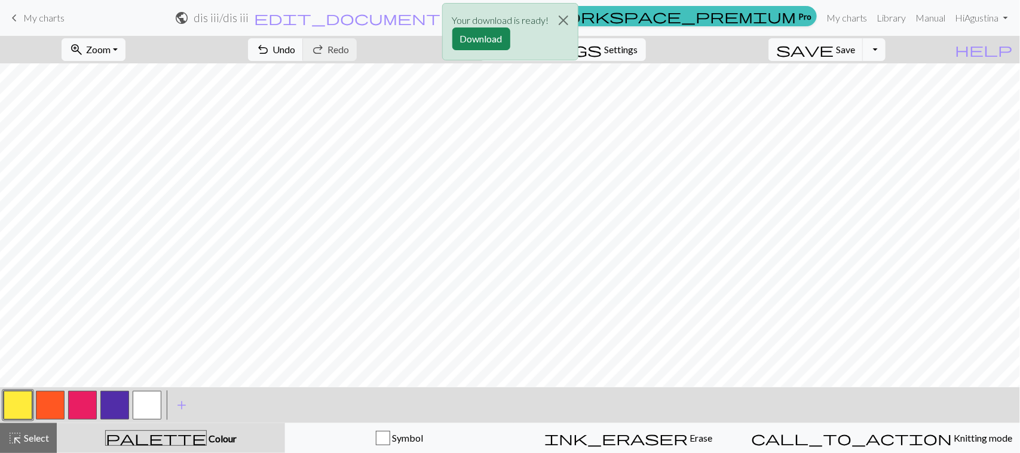
click at [81, 402] on button "button" at bounding box center [82, 405] width 29 height 29
click at [82, 413] on button "button" at bounding box center [82, 405] width 29 height 29
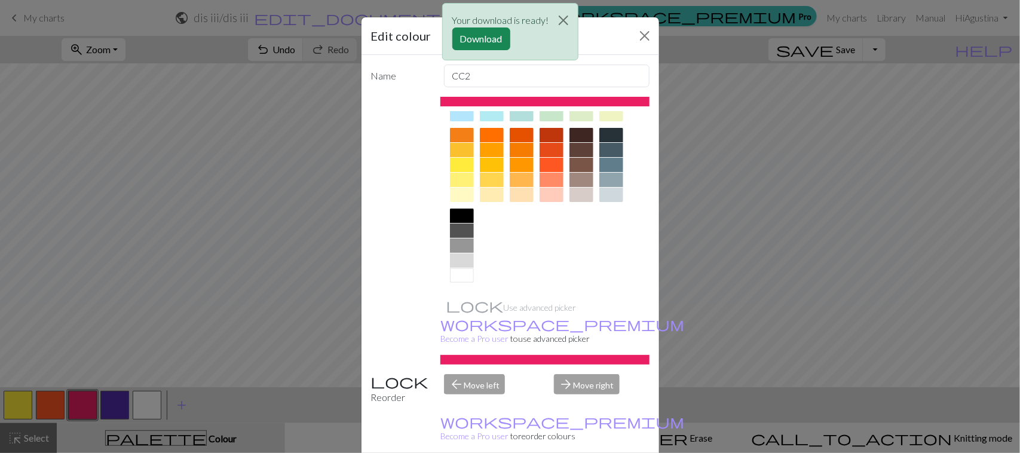
click at [635, 33] on div "Your download is ready! Download" at bounding box center [510, 35] width 1020 height 70
click at [637, 36] on div "Your download is ready! Download" at bounding box center [510, 35] width 1020 height 70
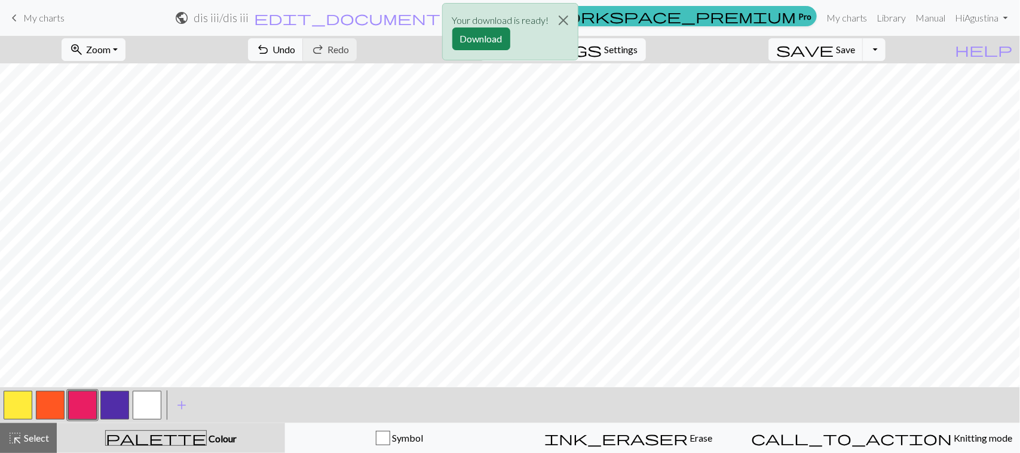
click at [27, 406] on button "button" at bounding box center [18, 405] width 29 height 29
click at [13, 414] on button "button" at bounding box center [18, 405] width 29 height 29
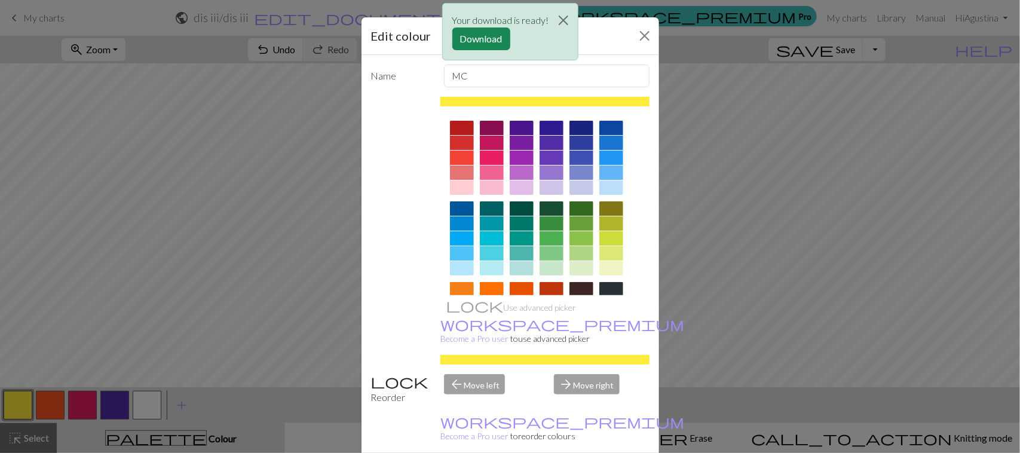
scroll to position [75, 0]
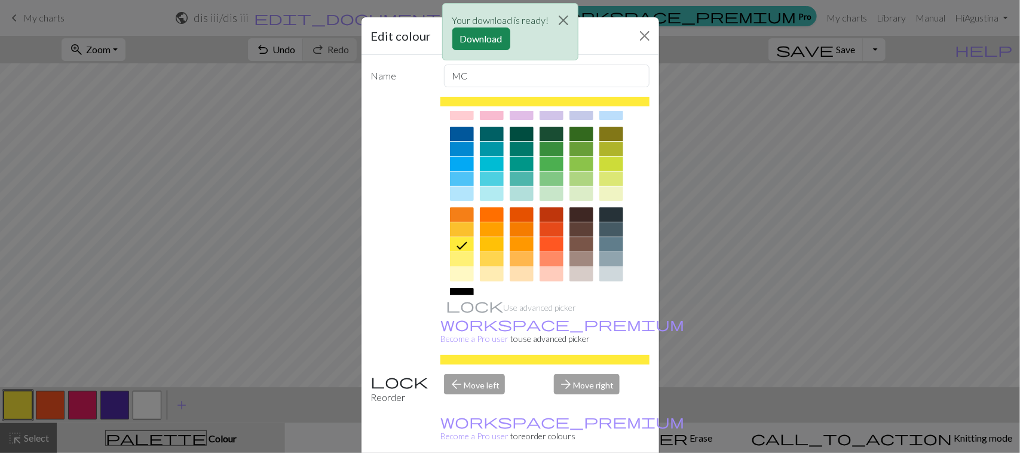
click at [541, 246] on div at bounding box center [552, 244] width 24 height 14
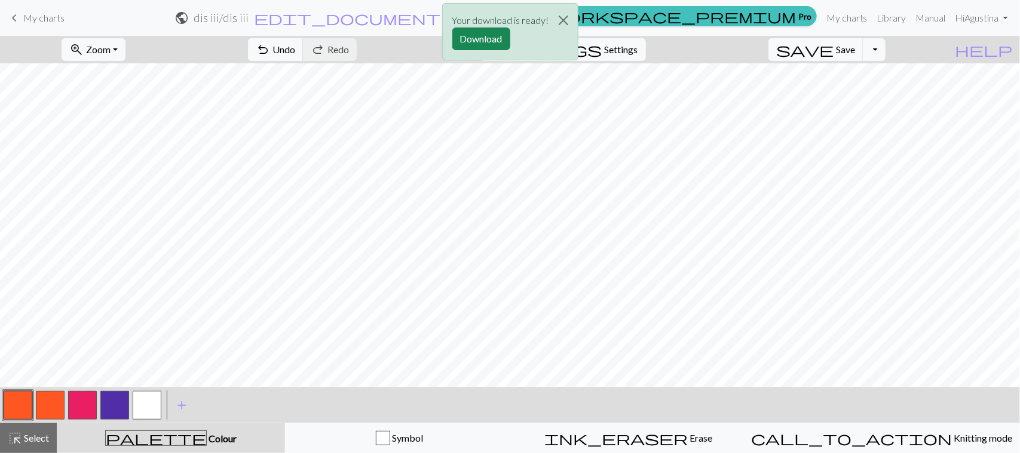
click at [45, 399] on button "button" at bounding box center [50, 405] width 29 height 29
click at [43, 402] on button "button" at bounding box center [50, 405] width 29 height 29
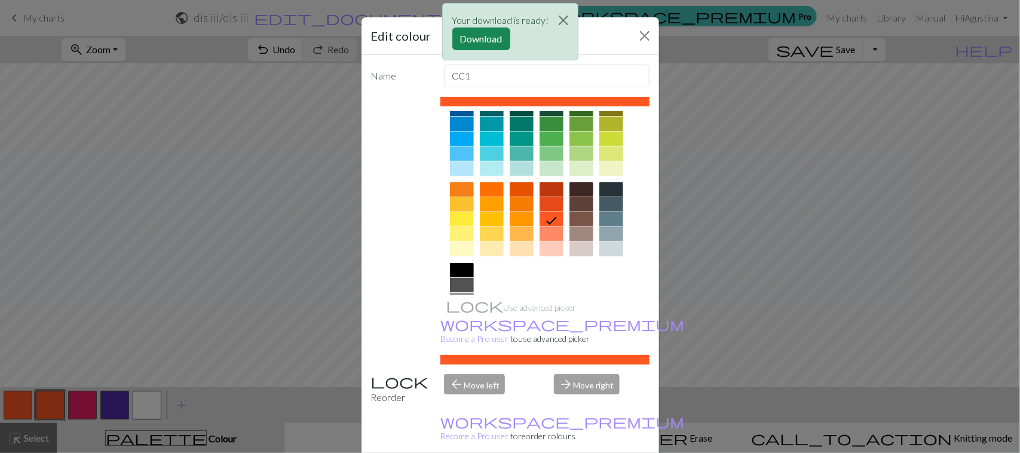
scroll to position [154, 0]
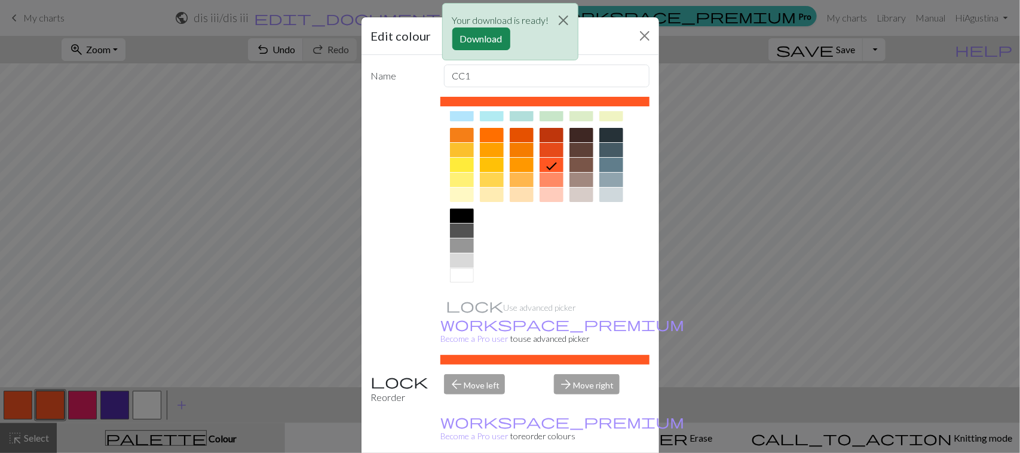
click at [458, 165] on div at bounding box center [462, 165] width 24 height 14
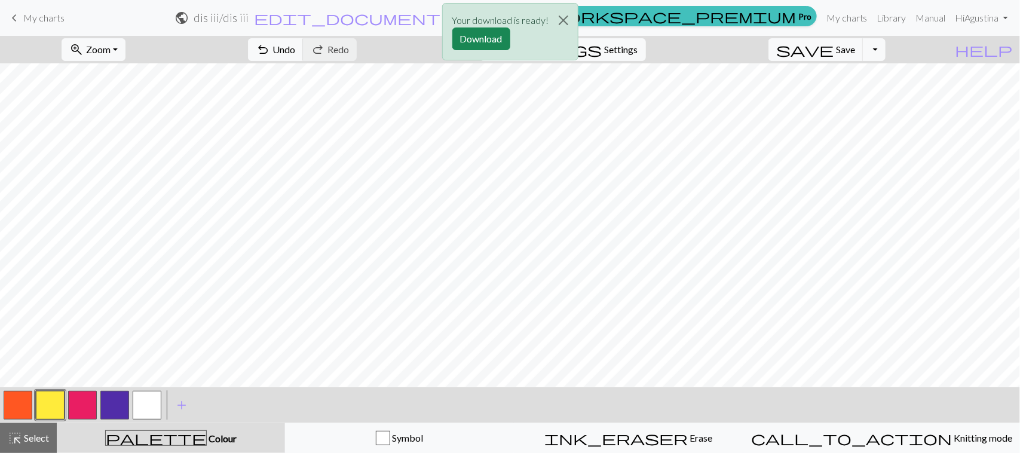
click at [70, 399] on button "button" at bounding box center [82, 405] width 29 height 29
click at [79, 401] on button "button" at bounding box center [82, 405] width 29 height 29
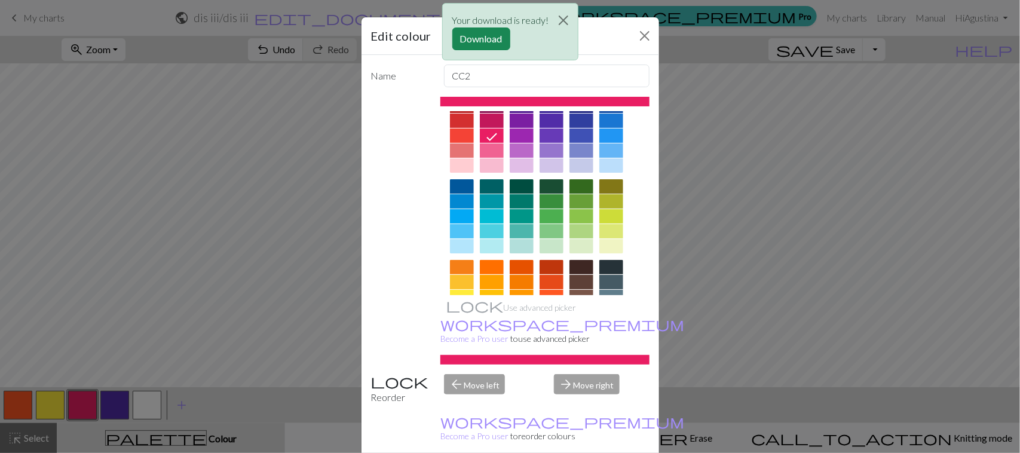
scroll to position [0, 0]
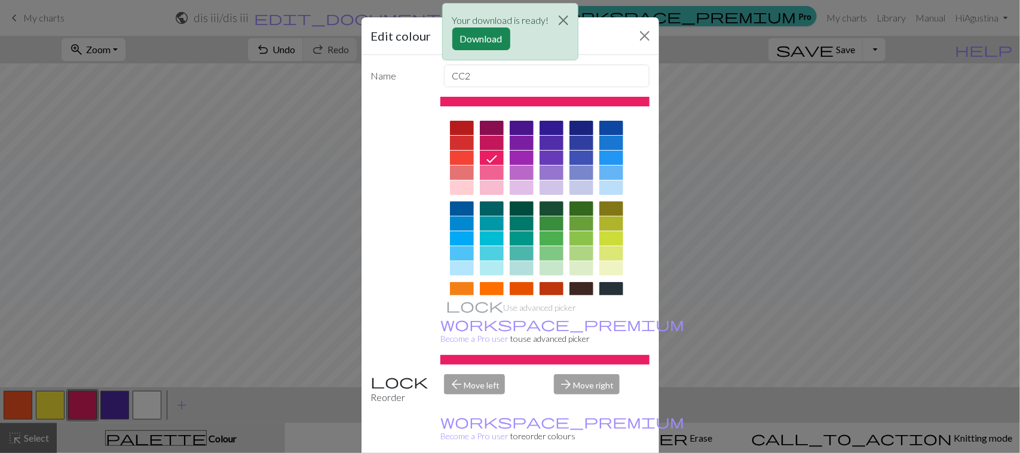
click at [643, 50] on div "Your download is ready! Download" at bounding box center [510, 35] width 1020 height 70
click at [641, 38] on div "Your download is ready! Download" at bounding box center [510, 35] width 1020 height 70
click at [632, 32] on div "Your download is ready! Download" at bounding box center [510, 35] width 1020 height 70
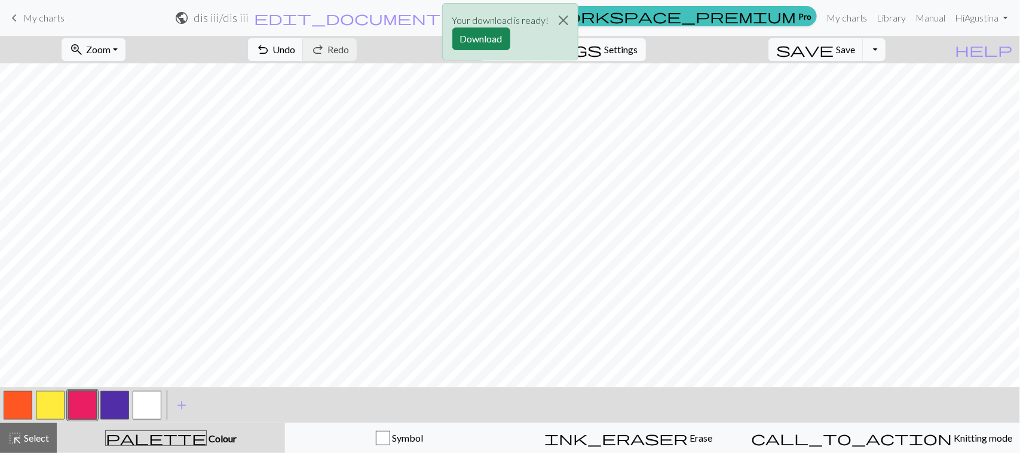
click at [85, 406] on button "button" at bounding box center [82, 405] width 29 height 29
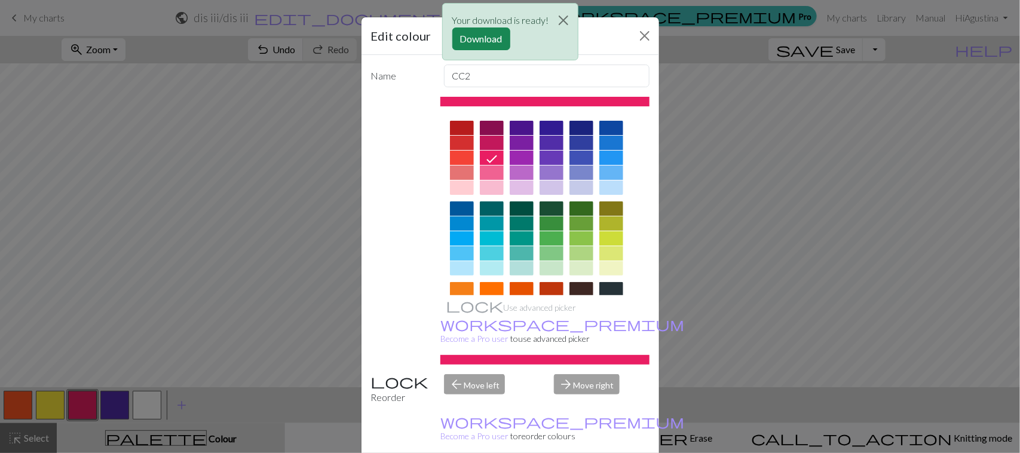
click at [482, 270] on div at bounding box center [492, 268] width 24 height 14
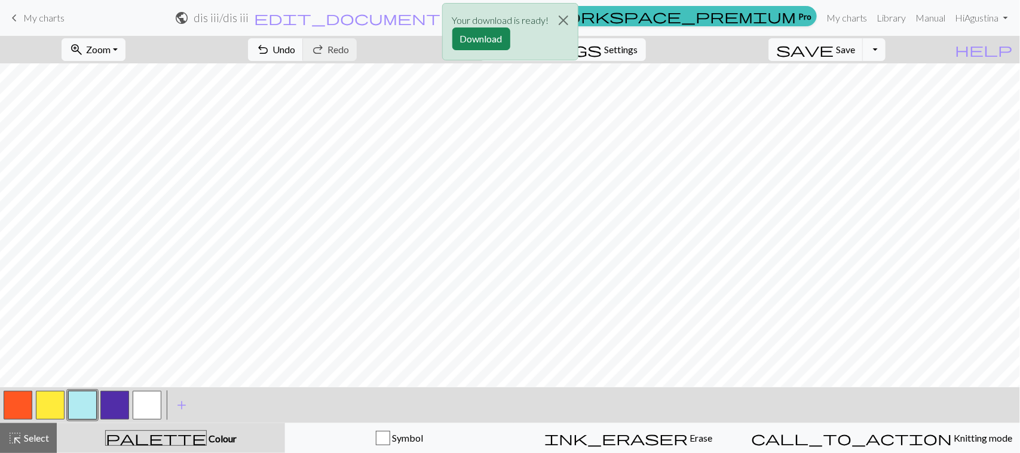
click at [26, 408] on button "button" at bounding box center [18, 405] width 29 height 29
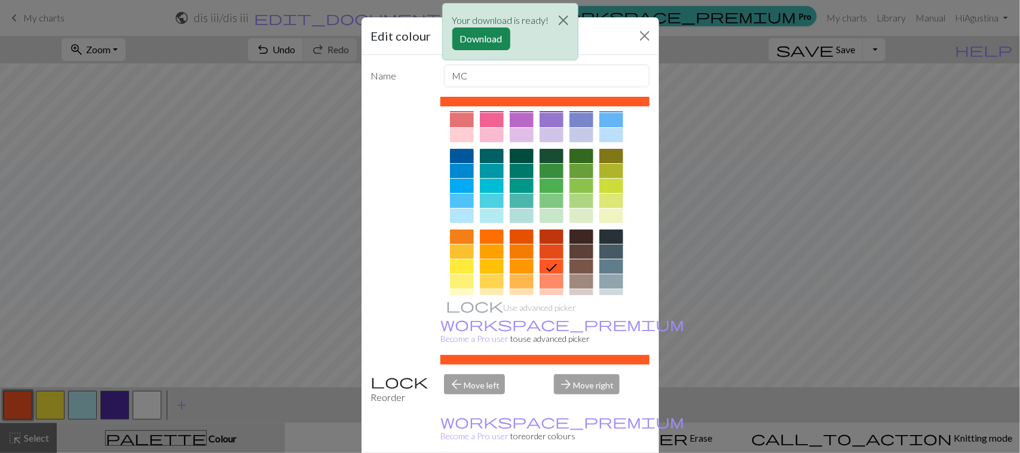
scroll to position [75, 0]
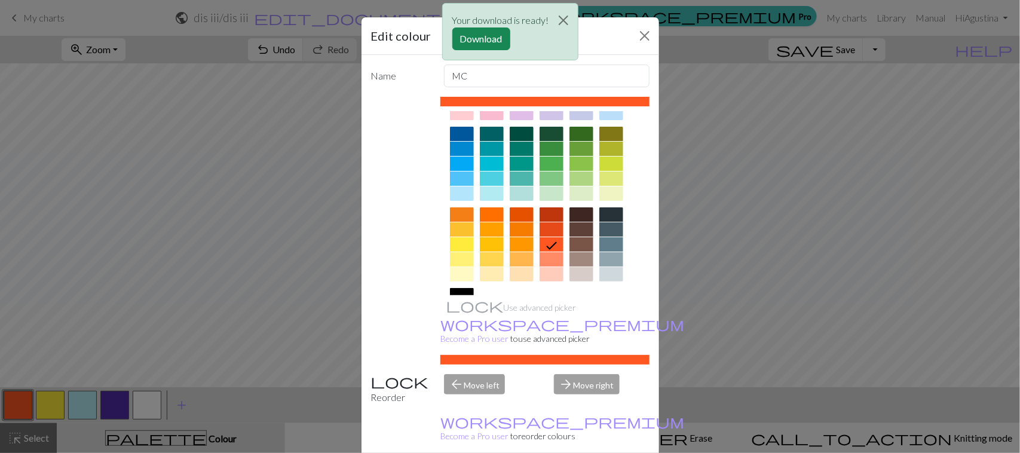
click at [459, 213] on div at bounding box center [462, 214] width 24 height 14
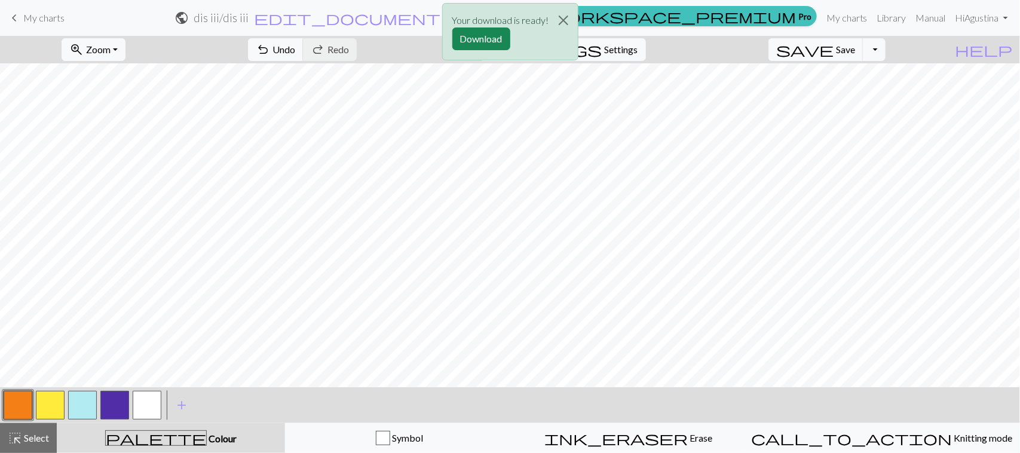
click at [91, 404] on button "button" at bounding box center [82, 405] width 29 height 29
click at [81, 416] on button "button" at bounding box center [82, 405] width 29 height 29
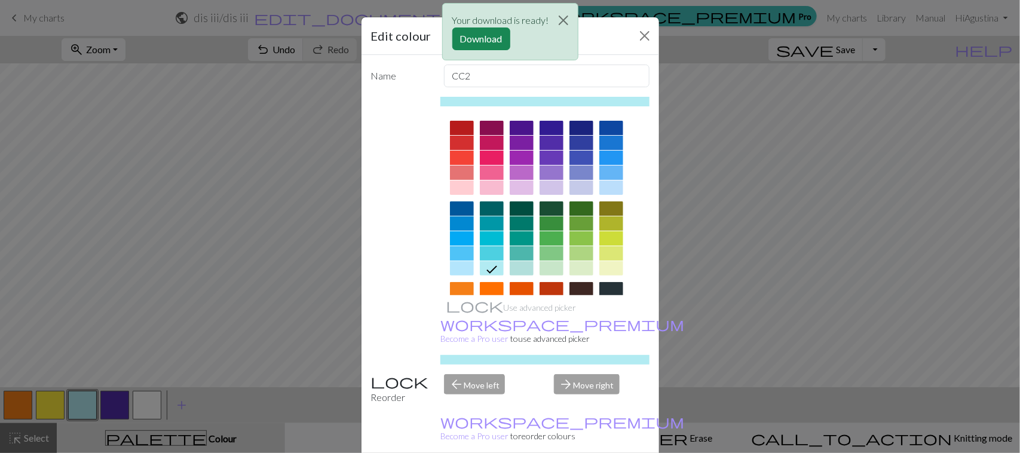
click at [455, 269] on div at bounding box center [462, 268] width 24 height 14
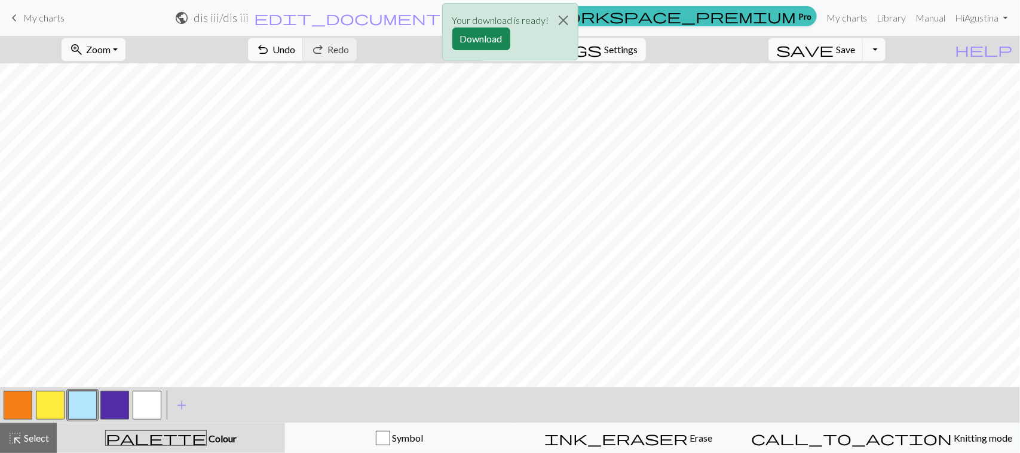
click at [65, 408] on div at bounding box center [50, 405] width 32 height 32
click at [73, 408] on button "button" at bounding box center [82, 405] width 29 height 29
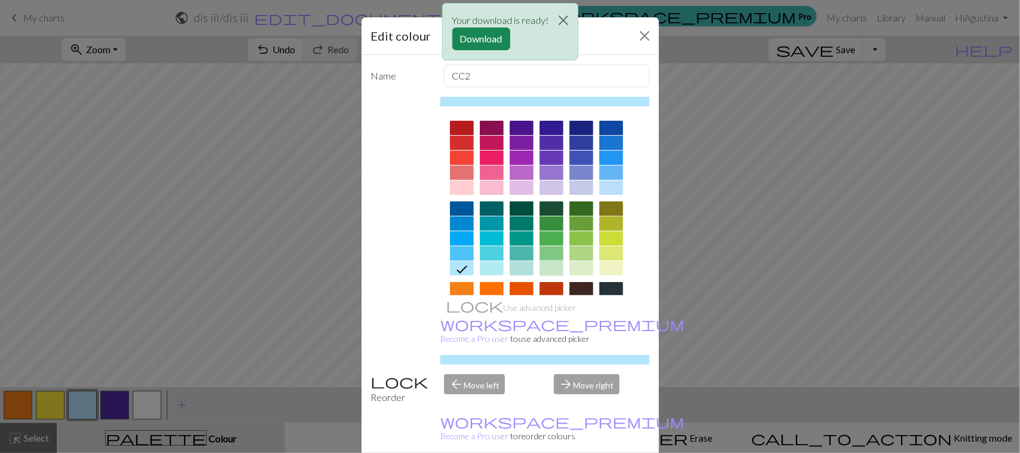
click at [540, 272] on div at bounding box center [552, 268] width 24 height 14
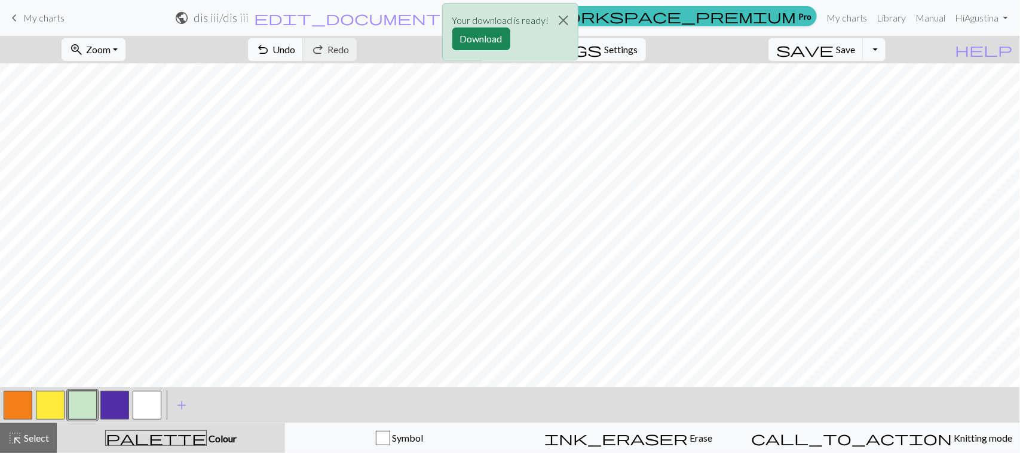
click at [23, 403] on button "button" at bounding box center [18, 405] width 29 height 29
click at [27, 400] on button "button" at bounding box center [18, 405] width 29 height 29
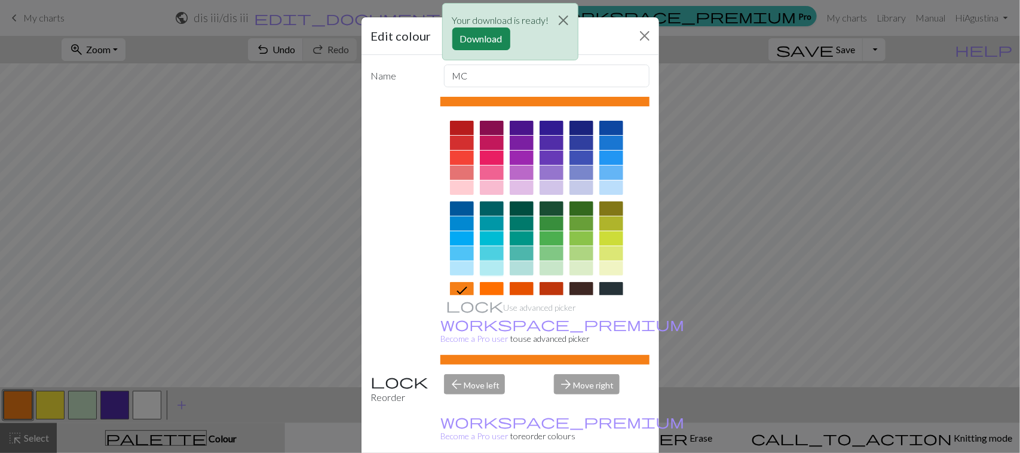
click at [484, 264] on div at bounding box center [492, 268] width 24 height 14
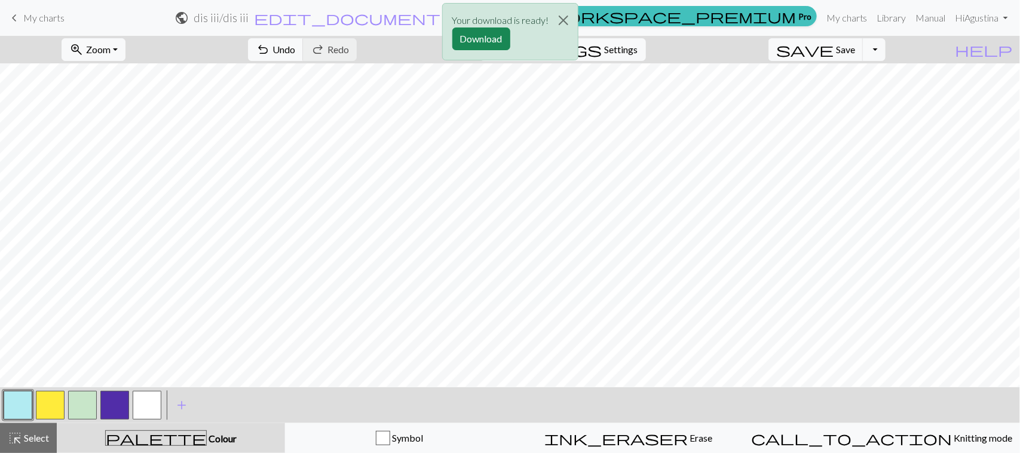
click at [82, 400] on button "button" at bounding box center [82, 405] width 29 height 29
click at [84, 405] on button "button" at bounding box center [82, 405] width 29 height 29
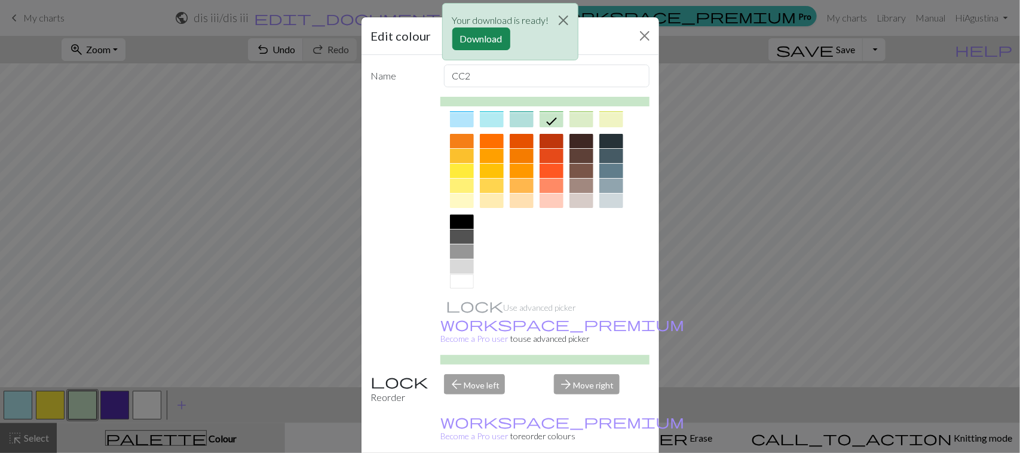
scroll to position [149, 0]
click at [492, 142] on div at bounding box center [492, 140] width 24 height 14
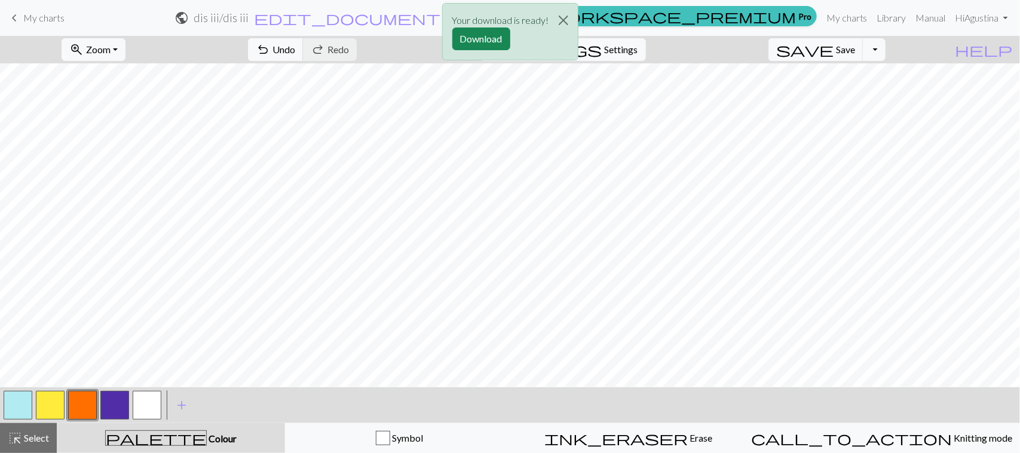
click at [22, 403] on button "button" at bounding box center [18, 405] width 29 height 29
click at [19, 402] on button "button" at bounding box center [18, 405] width 29 height 29
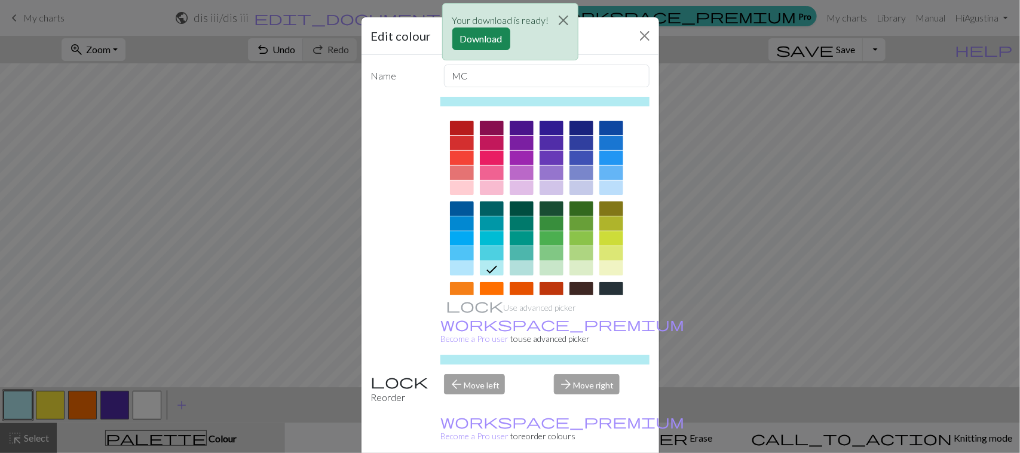
click at [543, 266] on div at bounding box center [552, 268] width 24 height 14
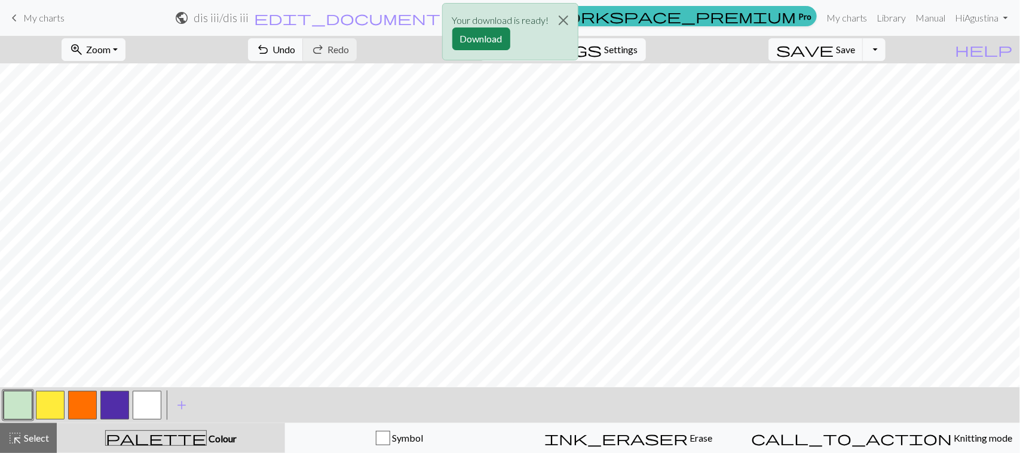
click at [356, 49] on div "Your download is ready! Download" at bounding box center [510, 35] width 1020 height 70
click at [344, 54] on div "Your download is ready! Download" at bounding box center [510, 35] width 1020 height 70
click at [568, 19] on button "Close" at bounding box center [563, 20] width 29 height 33
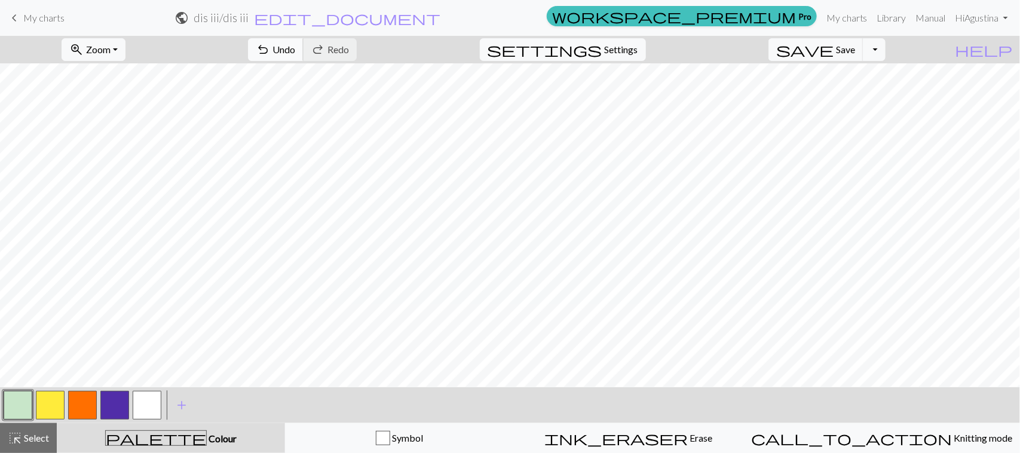
drag, startPoint x: 335, startPoint y: 51, endPoint x: 329, endPoint y: 54, distance: 6.2
click at [270, 51] on span "undo" at bounding box center [263, 49] width 14 height 17
click at [270, 50] on span "undo" at bounding box center [263, 49] width 14 height 17
click at [49, 399] on button "button" at bounding box center [50, 405] width 29 height 29
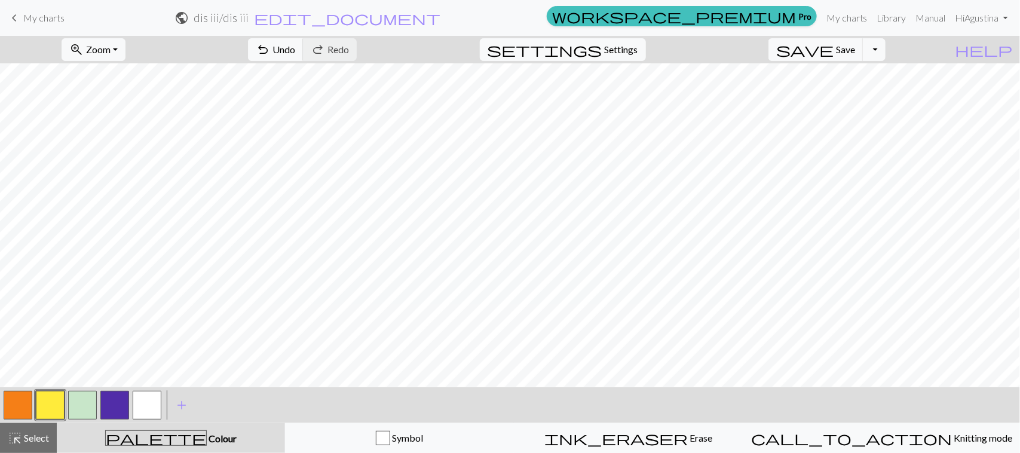
drag, startPoint x: 146, startPoint y: 403, endPoint x: 225, endPoint y: 399, distance: 78.4
click at [151, 403] on button "button" at bounding box center [147, 405] width 29 height 29
click at [295, 51] on span "Undo" at bounding box center [283, 49] width 23 height 11
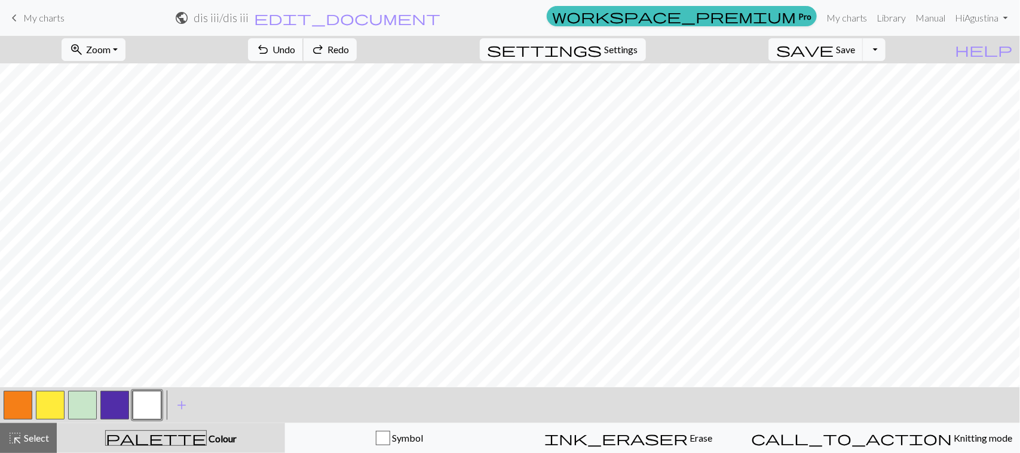
click at [295, 51] on span "Undo" at bounding box center [283, 49] width 23 height 11
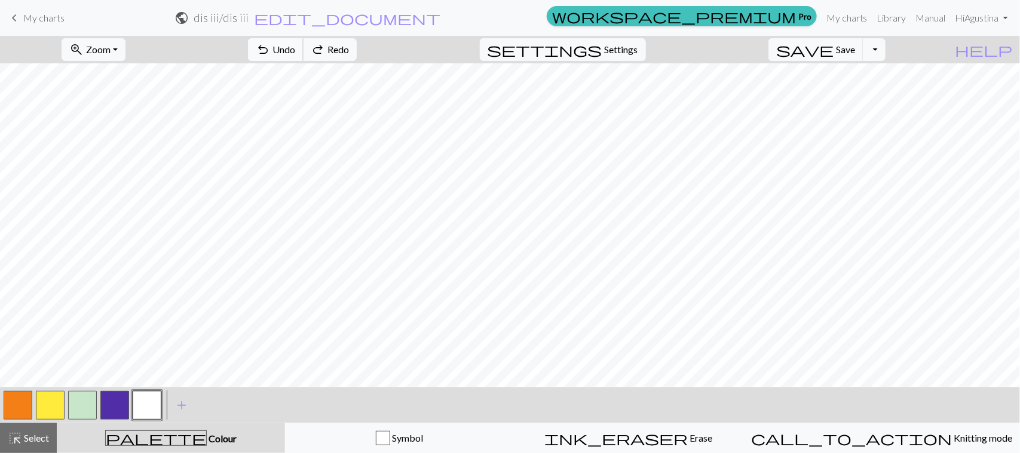
click at [295, 51] on span "Undo" at bounding box center [283, 49] width 23 height 11
click at [886, 53] on button "Toggle Dropdown" at bounding box center [874, 49] width 23 height 23
click at [855, 54] on span "Save" at bounding box center [845, 49] width 19 height 11
click at [886, 56] on button "Toggle Dropdown" at bounding box center [874, 49] width 23 height 23
click at [877, 97] on button "save_alt Download" at bounding box center [786, 95] width 197 height 19
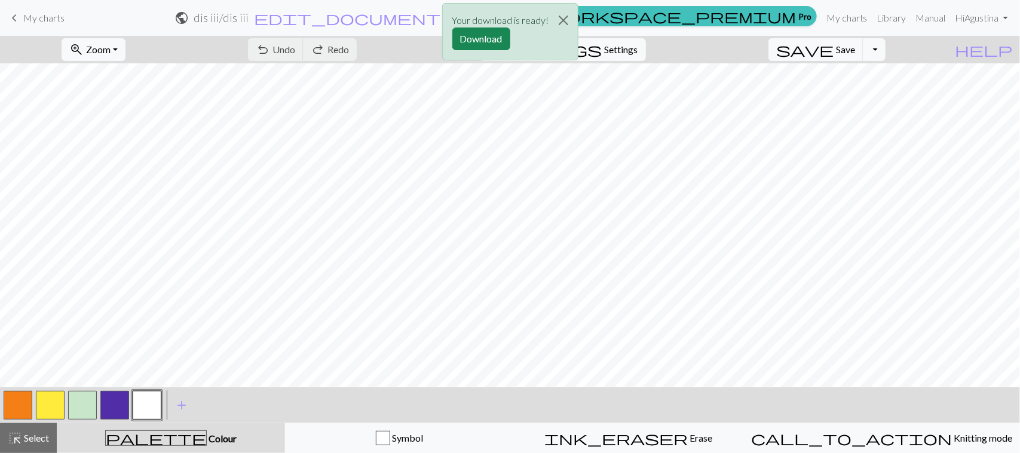
click at [894, 52] on div "Your download is ready! Download" at bounding box center [510, 35] width 1020 height 70
click at [865, 54] on div "Your download is ready! Download" at bounding box center [510, 35] width 1020 height 70
click at [489, 36] on button "Download" at bounding box center [481, 38] width 58 height 23
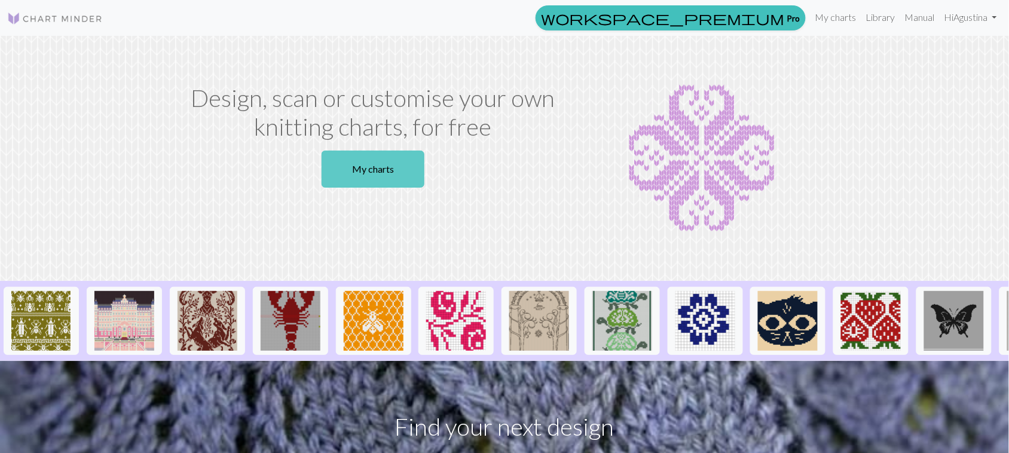
click at [381, 174] on link "My charts" at bounding box center [372, 169] width 103 height 37
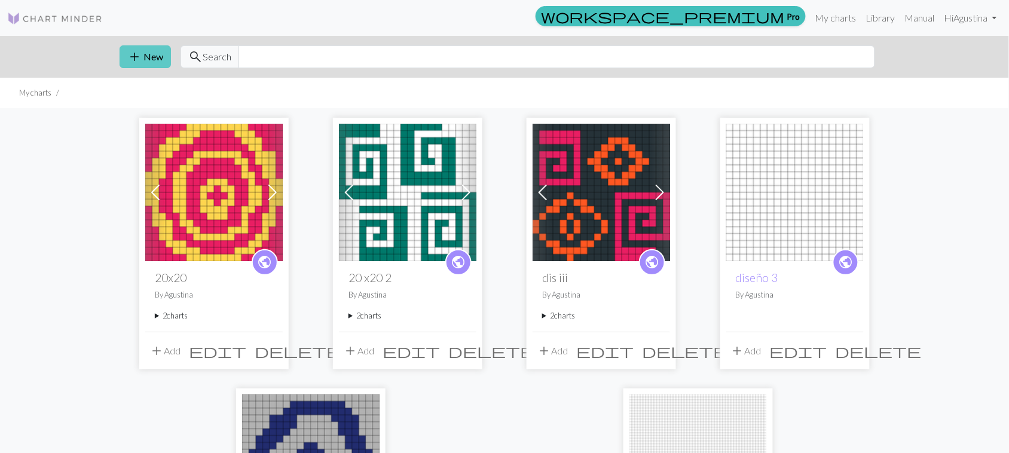
click at [147, 63] on button "add New" at bounding box center [145, 56] width 51 height 23
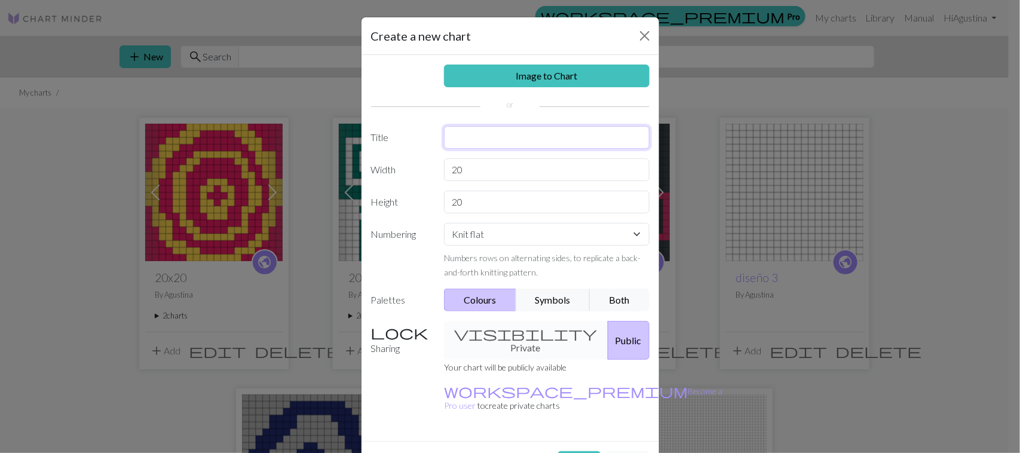
click at [488, 135] on input "text" at bounding box center [547, 137] width 206 height 23
type input "DISEÑOO"
click at [574, 451] on button "Create" at bounding box center [579, 462] width 44 height 23
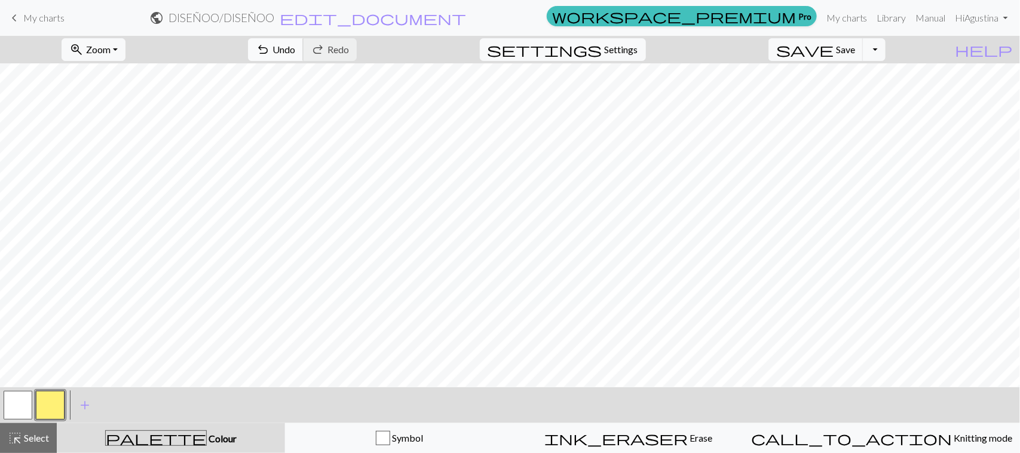
click at [295, 47] on span "Undo" at bounding box center [283, 49] width 23 height 11
click at [34, 407] on div at bounding box center [50, 405] width 32 height 32
click at [12, 407] on button "button" at bounding box center [18, 405] width 29 height 29
click at [60, 404] on button "button" at bounding box center [50, 405] width 29 height 29
click at [295, 45] on span "Undo" at bounding box center [283, 49] width 23 height 11
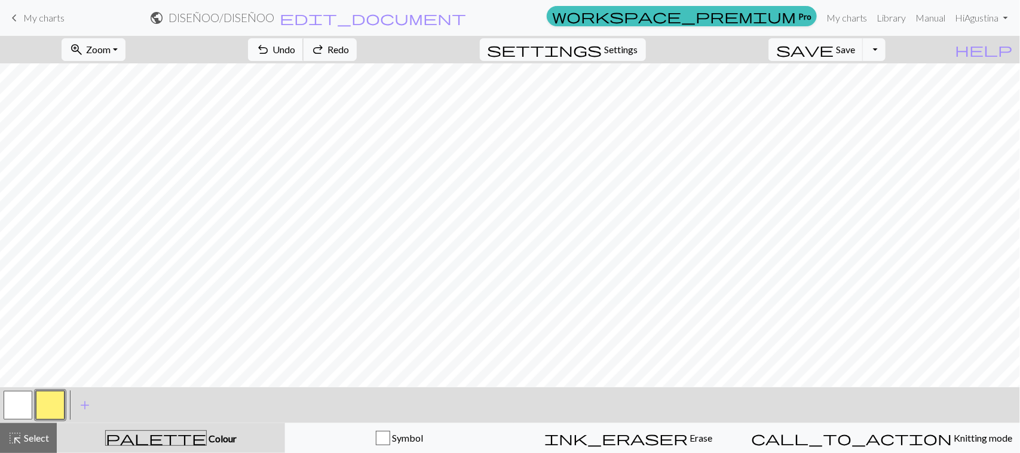
click at [295, 45] on span "Undo" at bounding box center [283, 49] width 23 height 11
click at [15, 401] on button "button" at bounding box center [18, 405] width 29 height 29
click at [60, 400] on button "button" at bounding box center [50, 405] width 29 height 29
drag, startPoint x: 17, startPoint y: 410, endPoint x: 23, endPoint y: 408, distance: 6.2
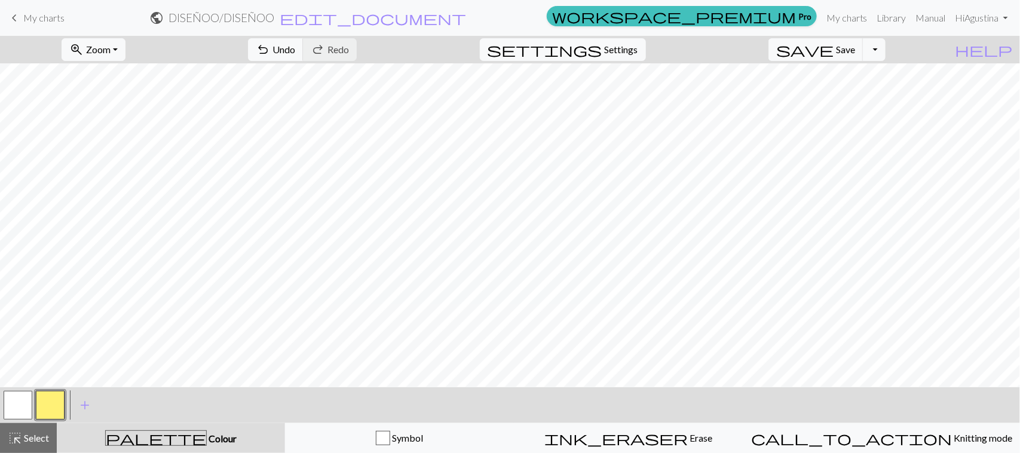
click at [21, 409] on button "button" at bounding box center [18, 405] width 29 height 29
